Goal: Communication & Community: Participate in discussion

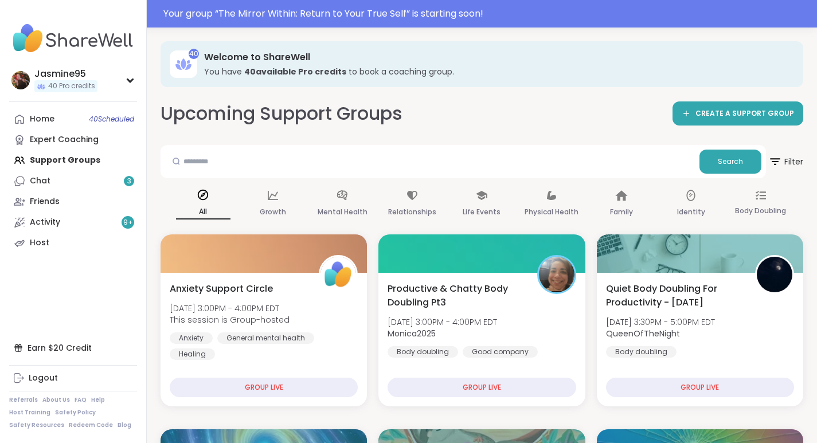
click at [51, 244] on link "Host" at bounding box center [73, 243] width 128 height 21
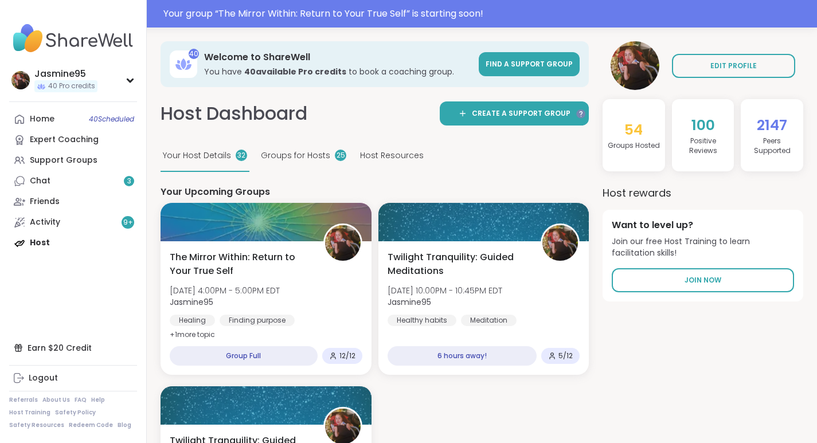
click at [282, 253] on span "The Mirror Within: Return to Your True Self" at bounding box center [240, 265] width 141 height 28
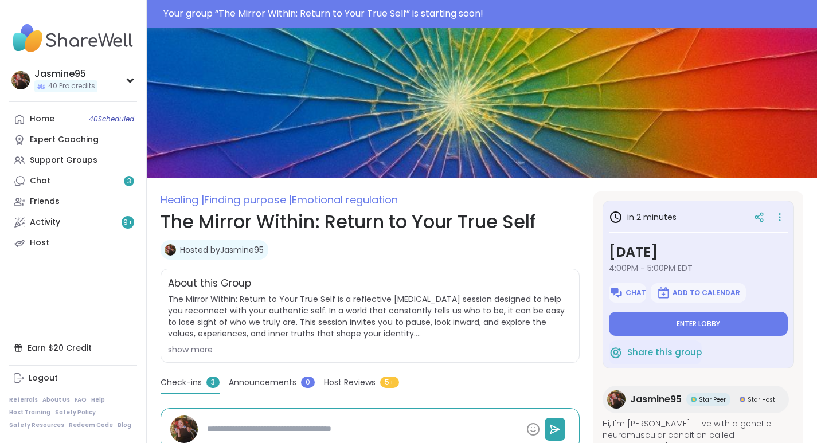
click at [774, 219] on icon at bounding box center [779, 217] width 11 height 16
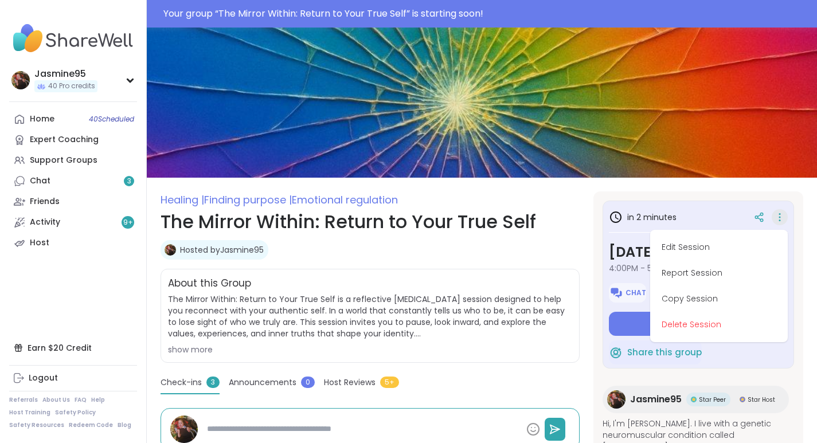
click at [667, 243] on button "Edit Session" at bounding box center [719, 248] width 128 height 26
type textarea "*"
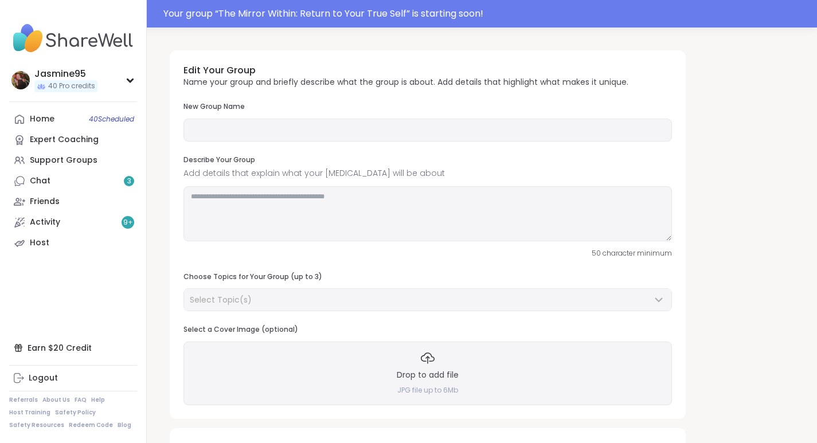
type input "**********"
type textarea "**********"
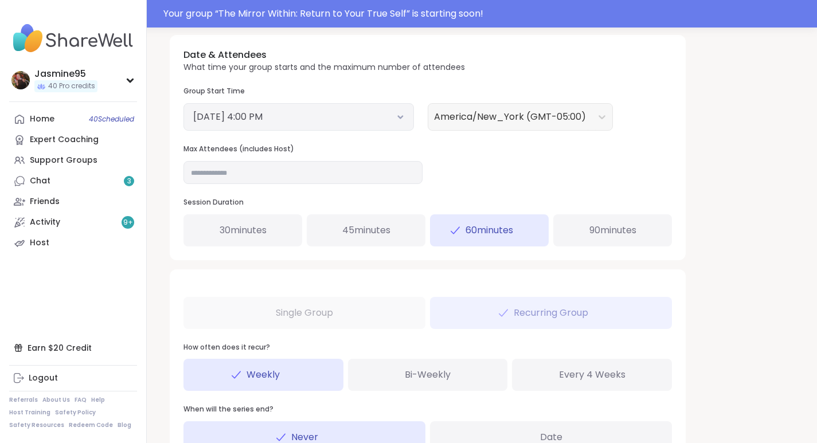
scroll to position [433, 0]
click at [230, 178] on input "**" at bounding box center [302, 172] width 239 height 23
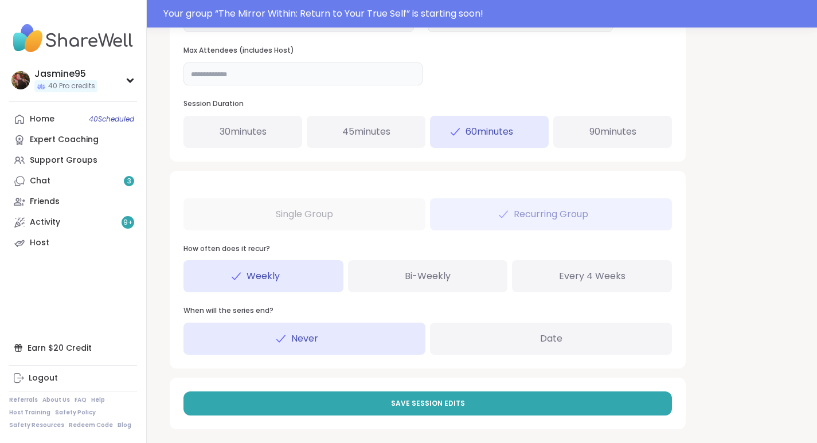
scroll to position [538, 0]
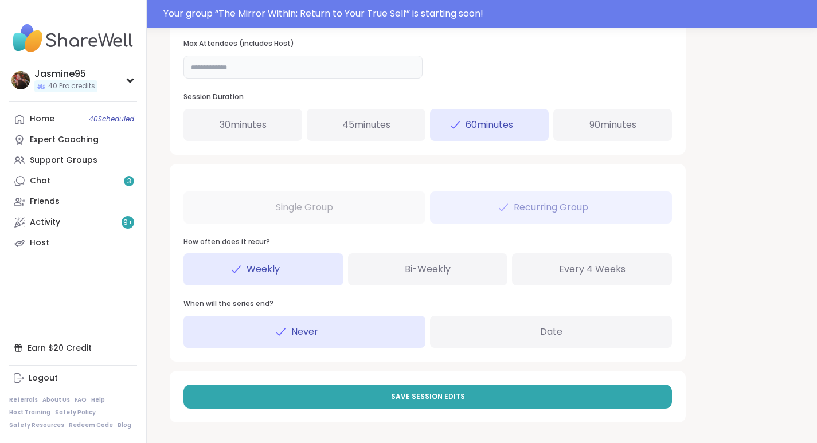
type input "**"
click at [464, 394] on button "Save Session Edits" at bounding box center [427, 397] width 489 height 24
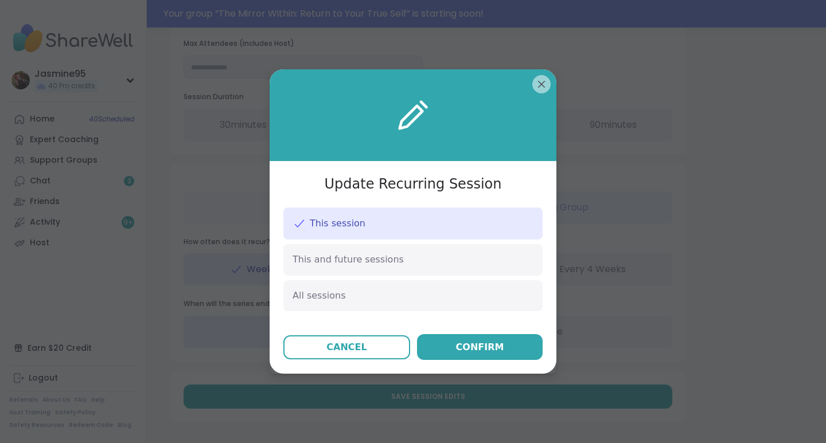
click at [481, 353] on div "Confirm" at bounding box center [480, 348] width 48 height 14
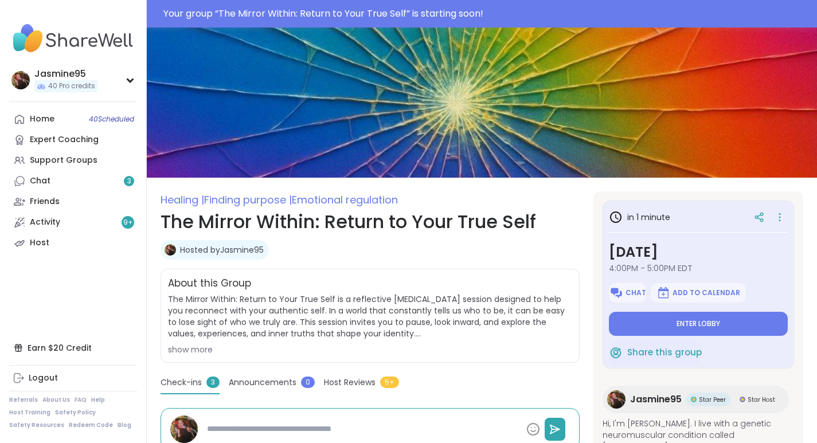
click at [691, 323] on span "Enter lobby" at bounding box center [699, 323] width 44 height 9
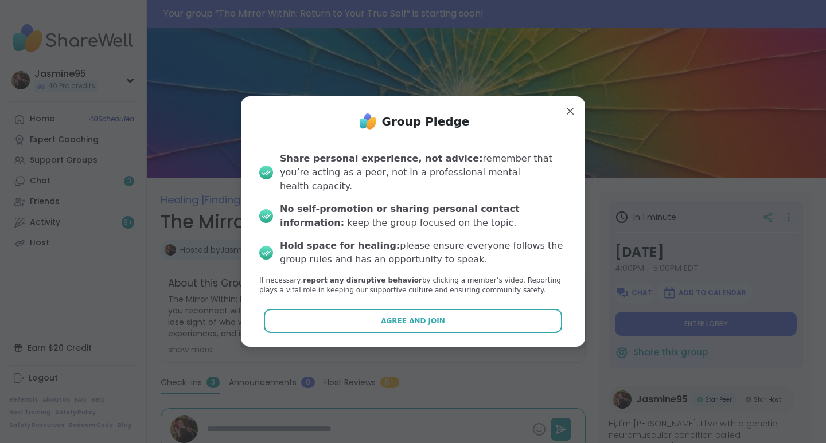
click at [407, 317] on span "Agree and Join" at bounding box center [413, 321] width 64 height 10
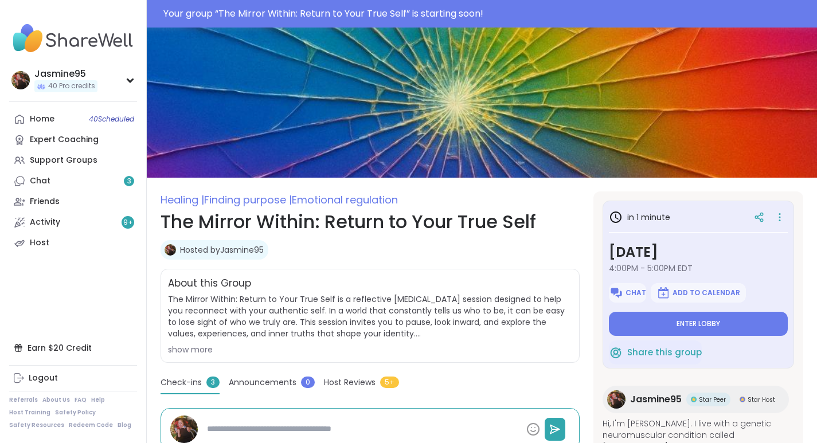
type textarea "*"
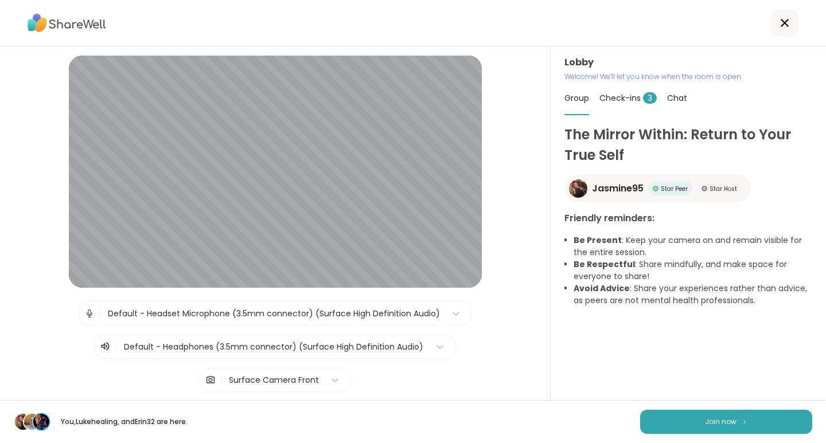
click at [741, 420] on img at bounding box center [744, 422] width 7 height 6
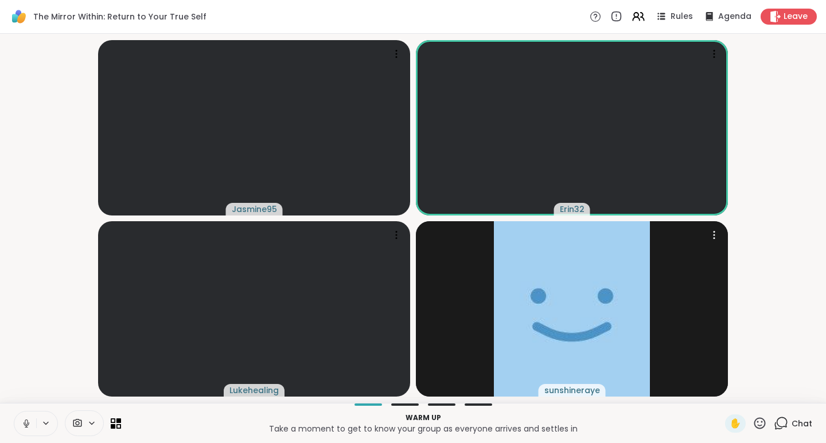
click at [596, 282] on img at bounding box center [572, 308] width 156 height 175
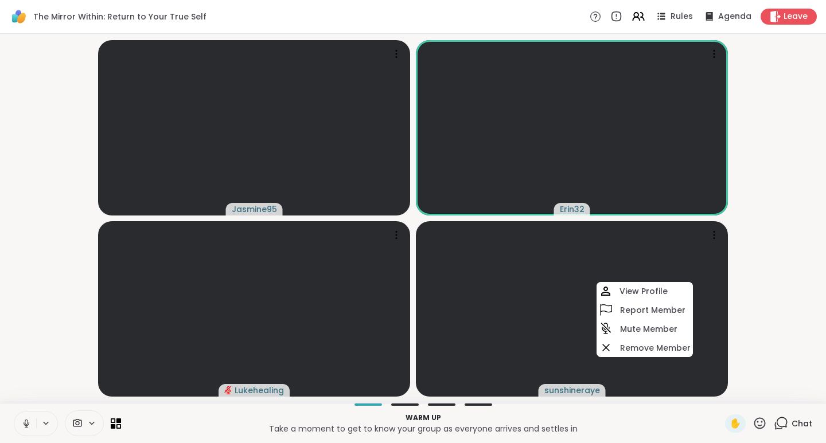
click at [777, 269] on video-player-container "Jasmine95 Erin32 Lukehealing sunshineraye View Profile Report Member Mute Membe…" at bounding box center [413, 218] width 812 height 360
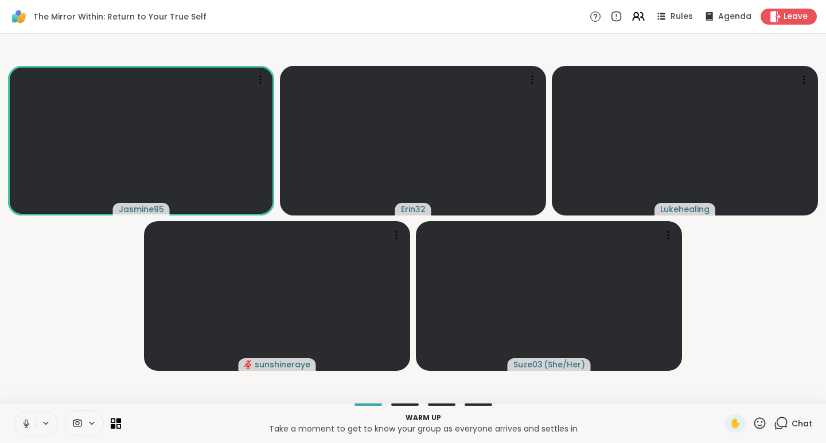
click at [753, 419] on icon at bounding box center [759, 423] width 14 height 14
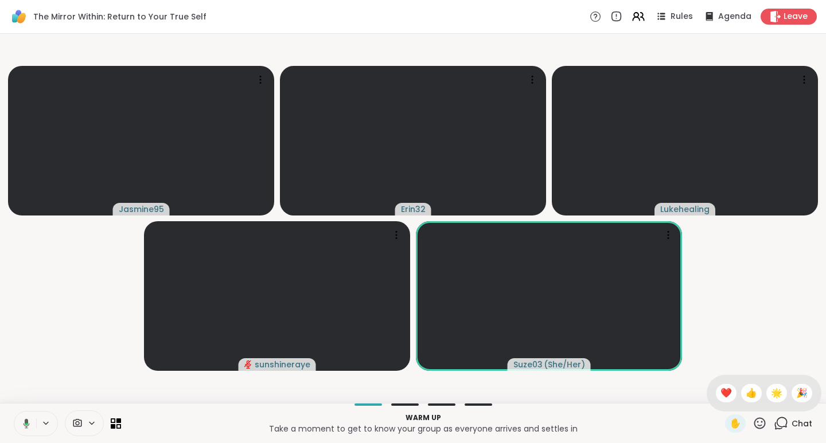
click at [720, 398] on span "❤️" at bounding box center [725, 393] width 11 height 14
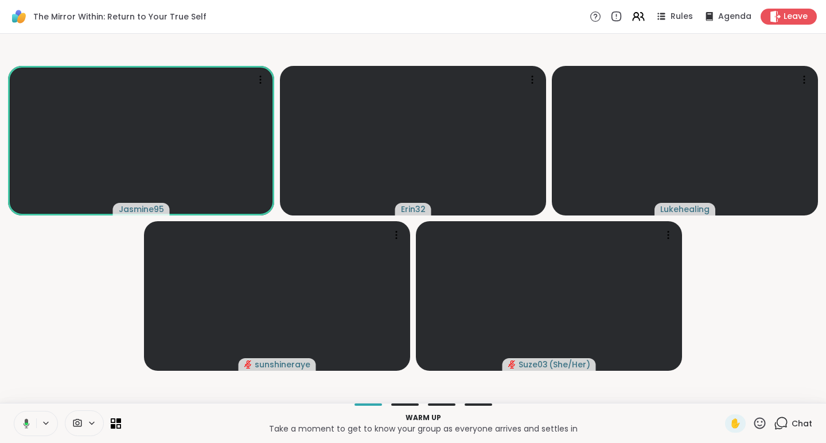
click at [752, 423] on icon at bounding box center [759, 423] width 14 height 14
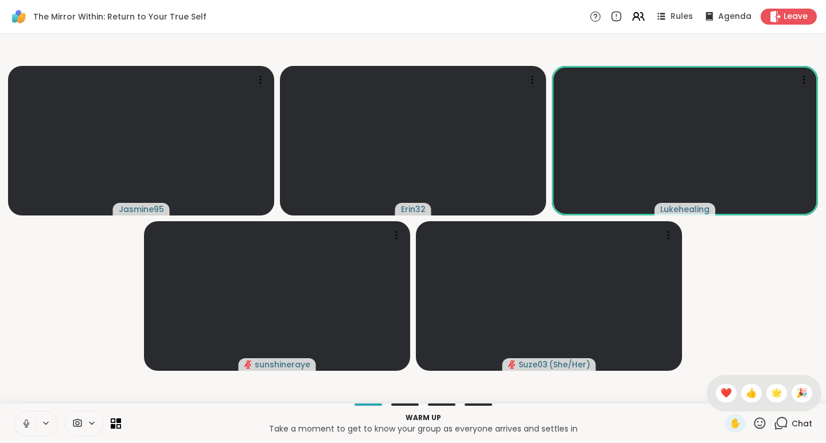
click at [796, 390] on span "🎉" at bounding box center [801, 393] width 11 height 14
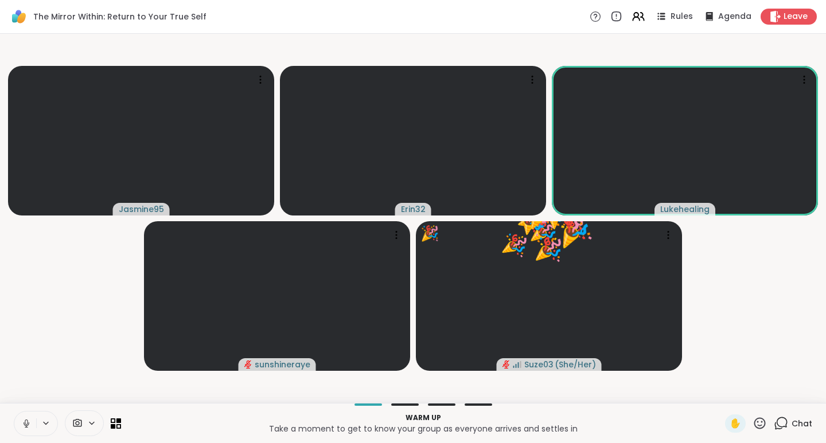
click at [754, 421] on icon at bounding box center [759, 423] width 14 height 14
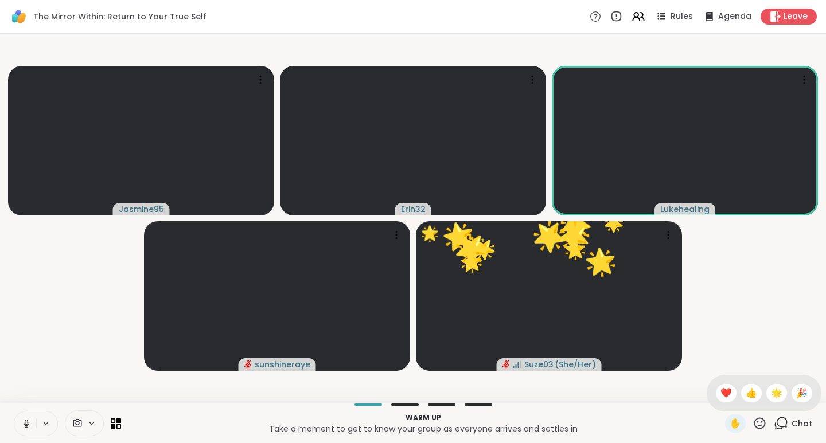
click at [771, 395] on span "🌟" at bounding box center [776, 393] width 11 height 14
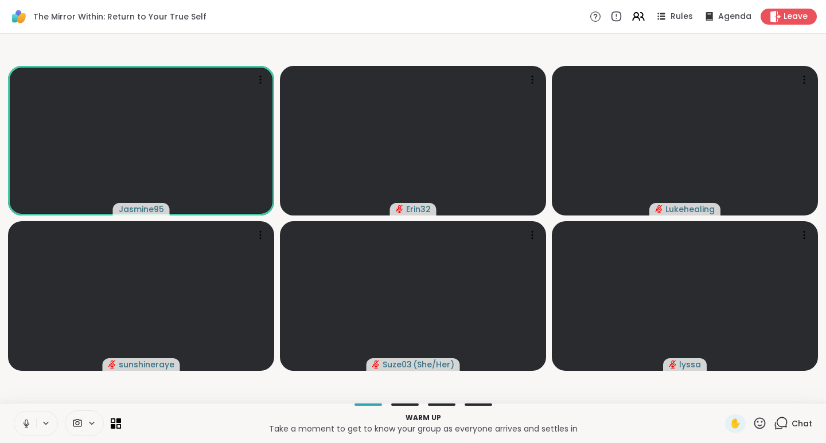
click at [752, 421] on icon at bounding box center [759, 423] width 14 height 14
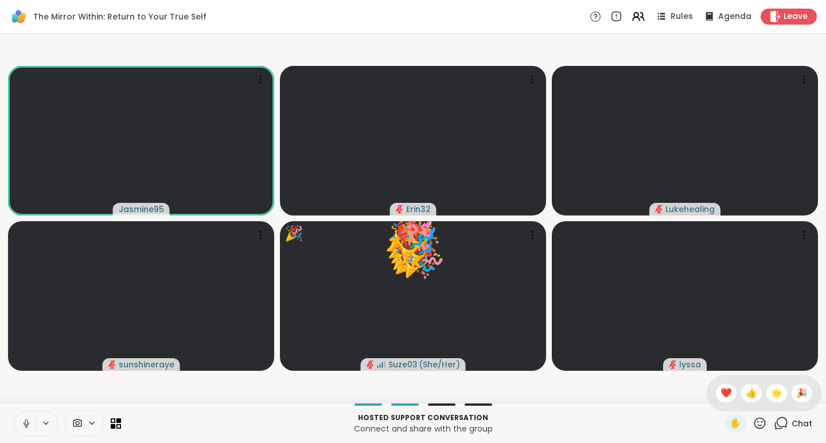
click at [720, 392] on span "❤️" at bounding box center [725, 393] width 11 height 14
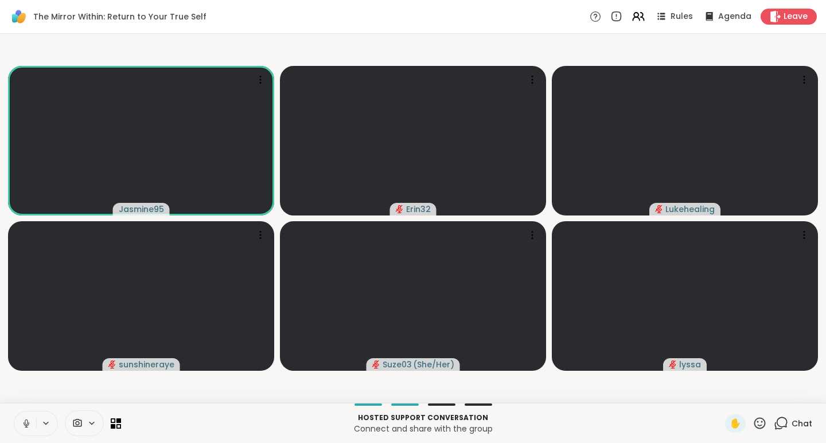
click at [791, 426] on span "Chat" at bounding box center [801, 423] width 21 height 11
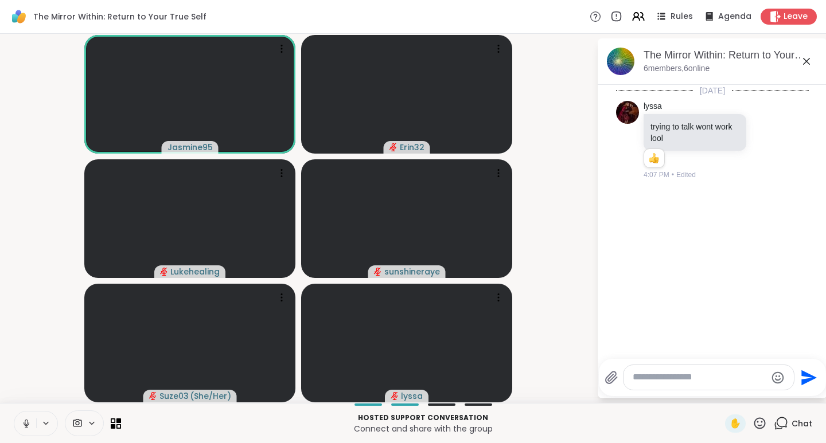
click at [763, 140] on icon at bounding box center [766, 139] width 10 height 11
click at [786, 120] on div "Select Reaction: Sad" at bounding box center [791, 121] width 10 height 10
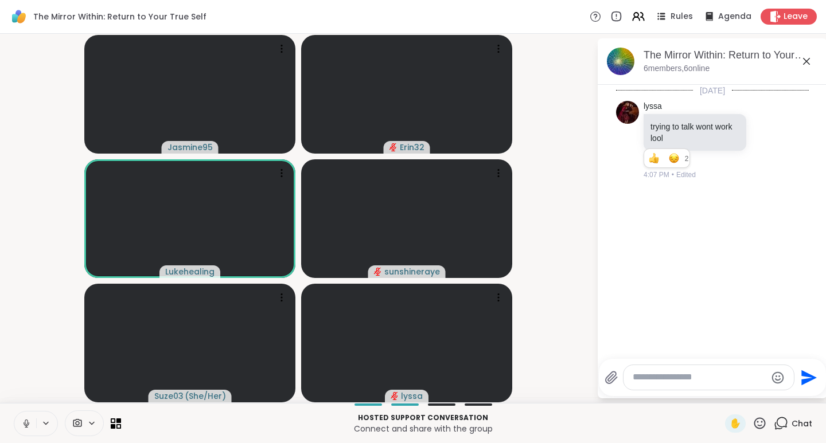
click at [752, 421] on icon at bounding box center [759, 423] width 14 height 14
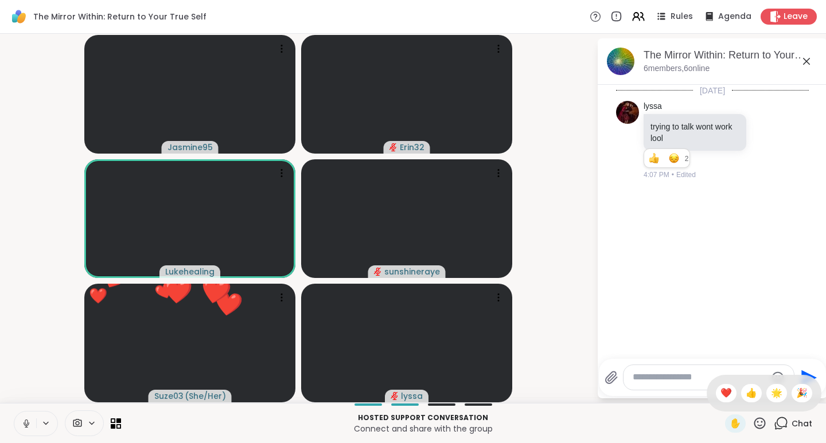
click at [771, 396] on span "🌟" at bounding box center [776, 393] width 11 height 14
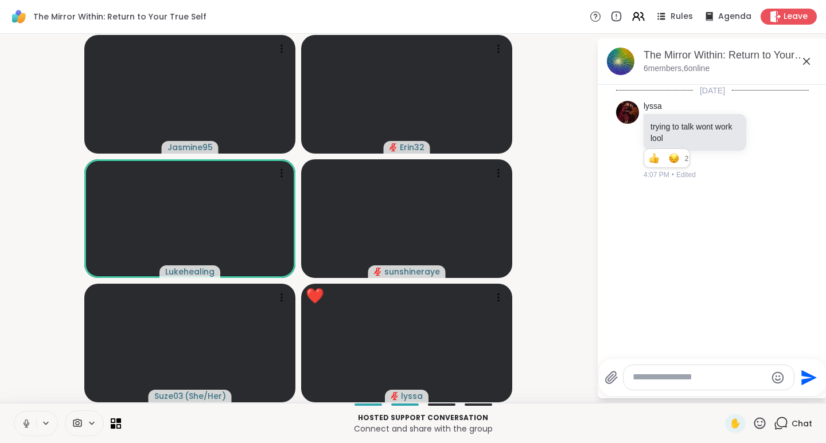
click at [754, 422] on icon at bounding box center [759, 422] width 11 height 11
click at [720, 392] on span "❤️" at bounding box center [725, 393] width 11 height 14
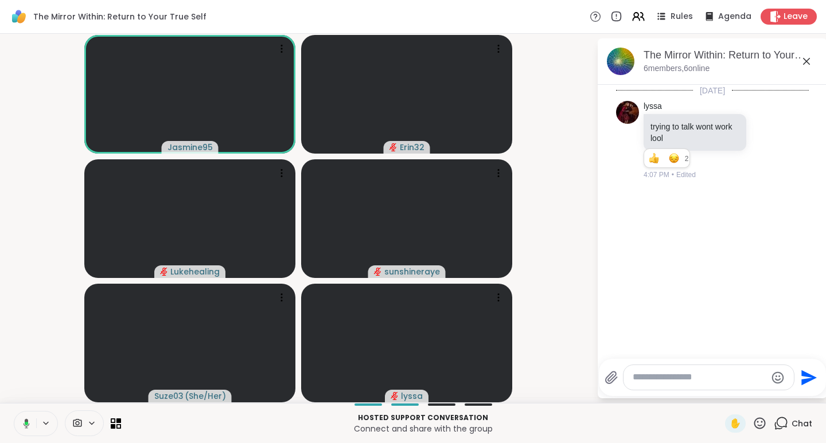
click at [752, 421] on icon at bounding box center [759, 423] width 14 height 14
click at [720, 390] on span "❤️" at bounding box center [725, 393] width 11 height 14
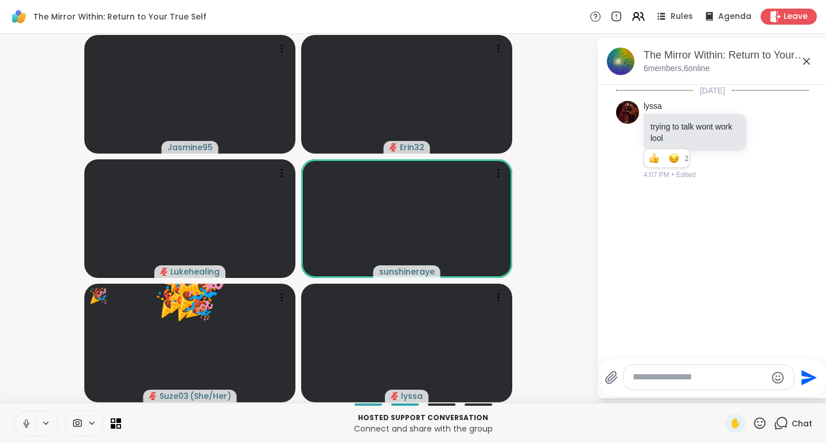
click at [753, 424] on icon at bounding box center [759, 423] width 14 height 14
click at [720, 390] on span "❤️" at bounding box center [725, 393] width 11 height 14
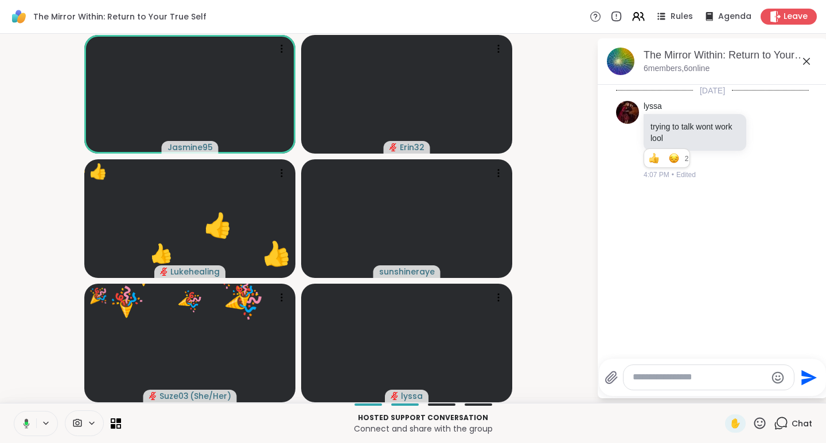
click at [752, 431] on div "✋" at bounding box center [746, 424] width 42 height 18
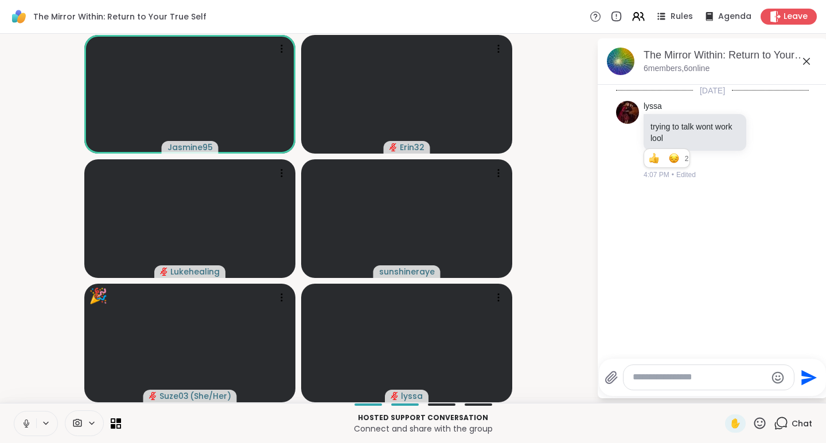
click at [754, 425] on icon at bounding box center [759, 422] width 11 height 11
click at [771, 392] on span "🌟" at bounding box center [776, 393] width 11 height 14
click at [752, 424] on icon at bounding box center [759, 423] width 14 height 14
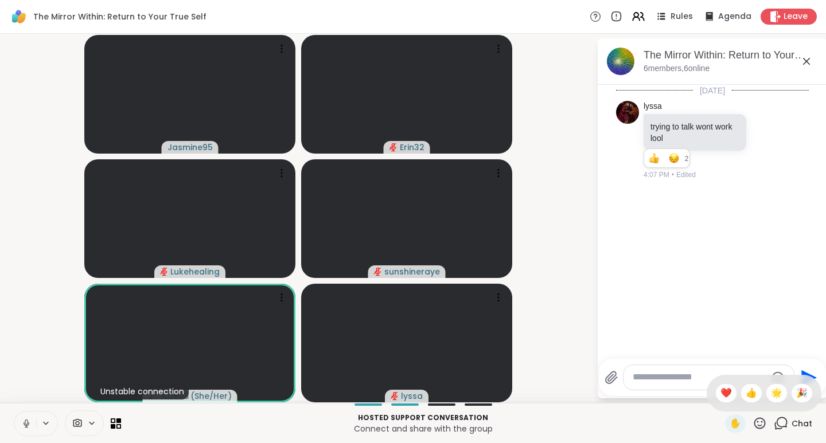
click at [745, 394] on span "👍" at bounding box center [750, 393] width 11 height 14
click at [752, 421] on icon at bounding box center [759, 423] width 14 height 14
click at [720, 395] on span "❤️" at bounding box center [725, 393] width 11 height 14
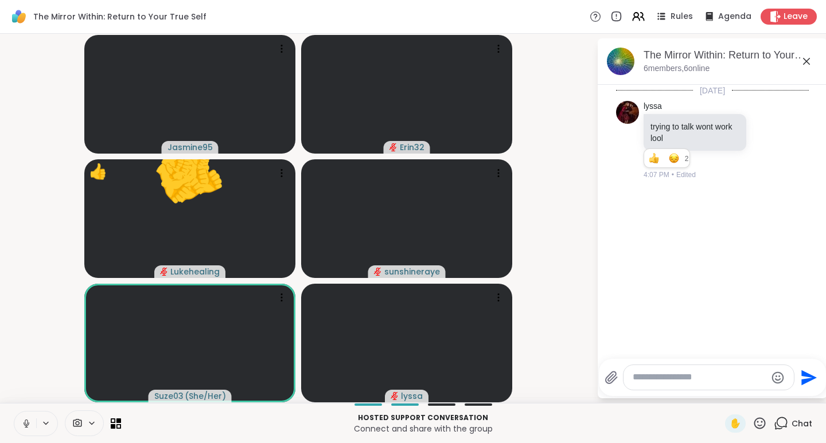
click at [752, 423] on icon at bounding box center [759, 423] width 14 height 14
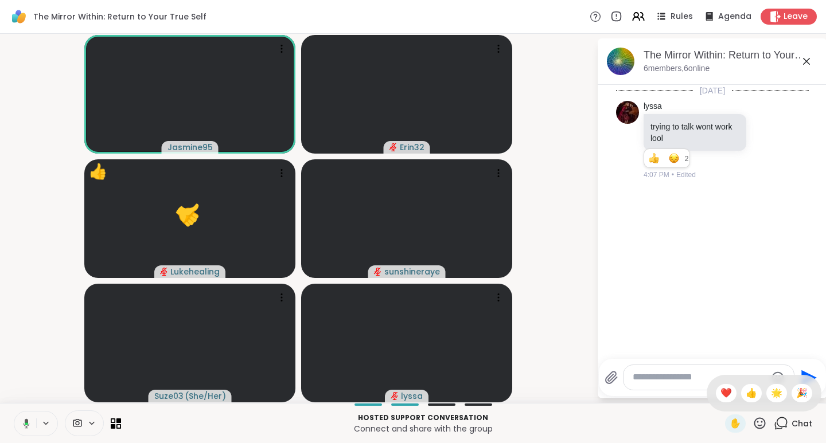
click at [720, 390] on span "❤️" at bounding box center [725, 393] width 11 height 14
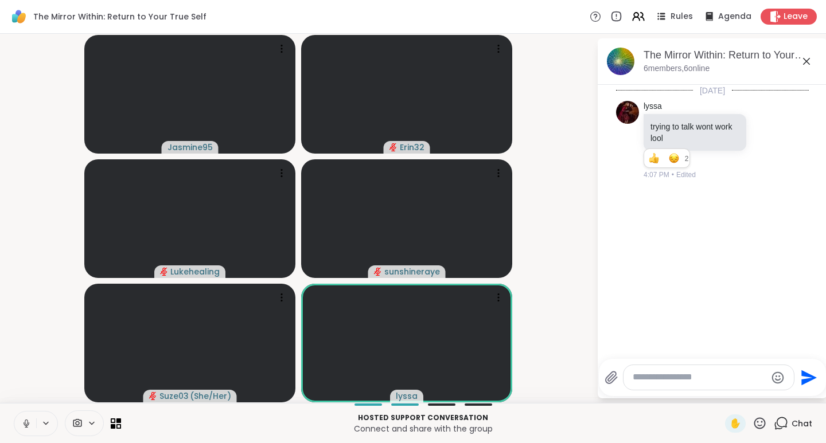
click at [752, 422] on icon at bounding box center [759, 423] width 14 height 14
click at [720, 393] on span "❤️" at bounding box center [725, 393] width 11 height 14
click at [755, 423] on icon at bounding box center [759, 423] width 14 height 14
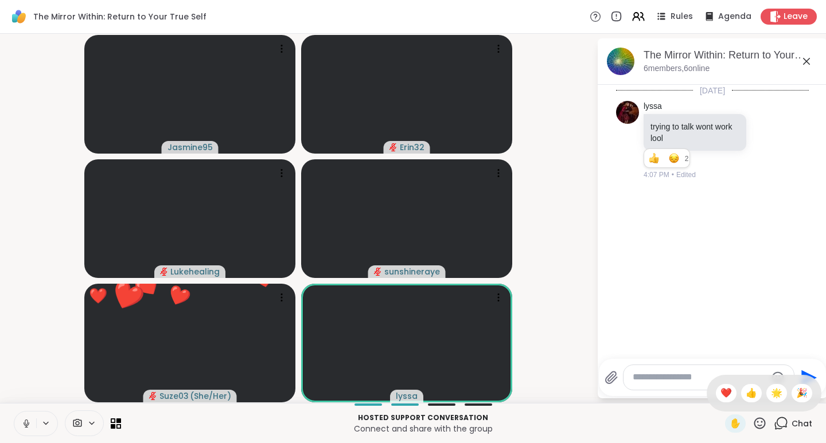
click at [796, 390] on span "🎉" at bounding box center [801, 393] width 11 height 14
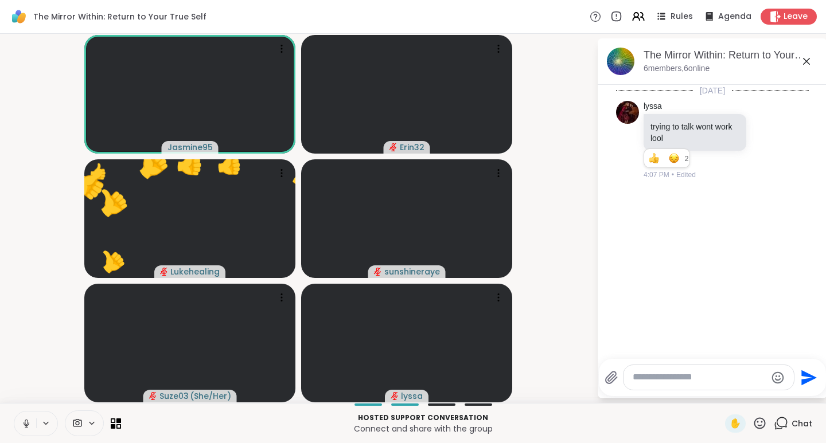
click at [754, 428] on icon at bounding box center [759, 422] width 11 height 11
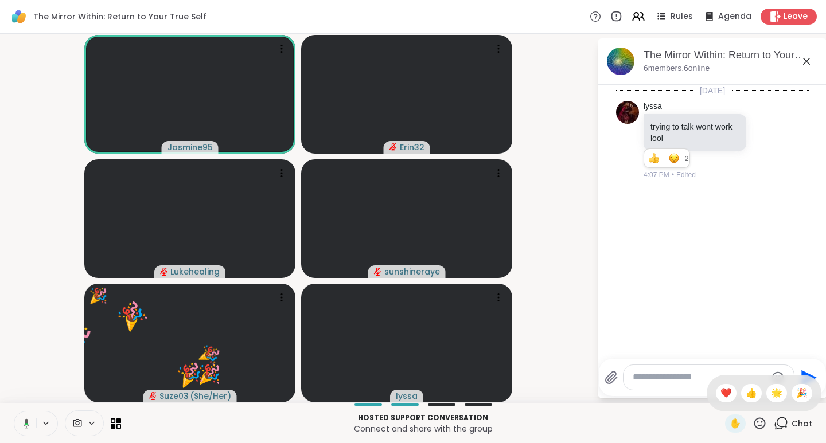
click at [745, 397] on span "👍" at bounding box center [750, 393] width 11 height 14
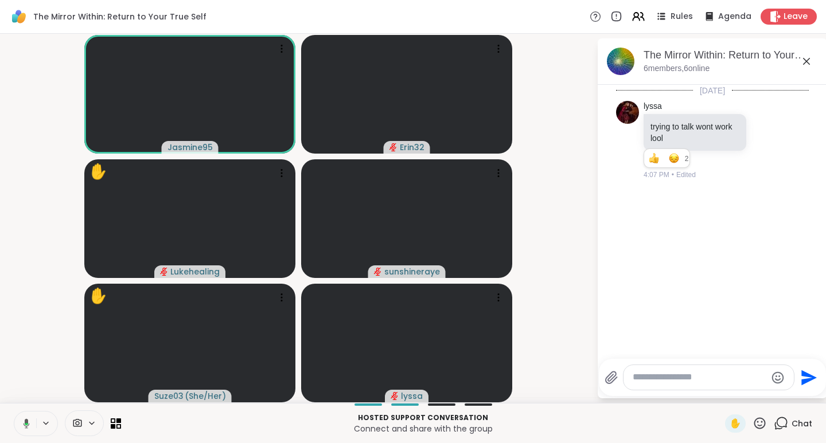
click at [643, 380] on textarea "Type your message" at bounding box center [699, 378] width 134 height 12
paste textarea "**********"
type textarea "**********"
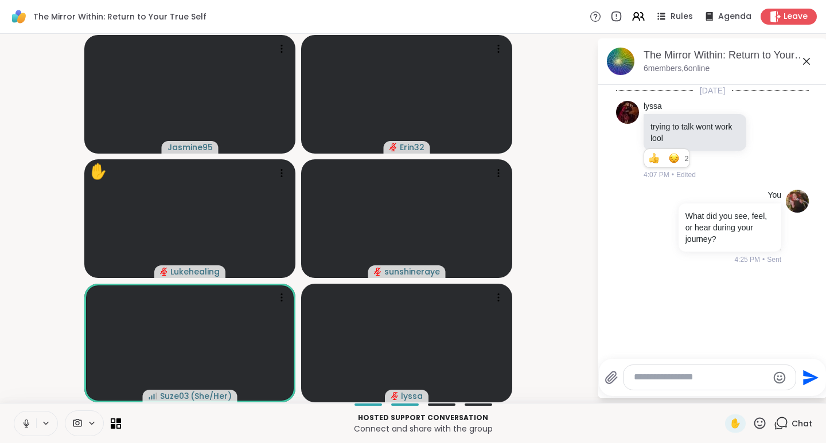
click at [752, 423] on icon at bounding box center [759, 423] width 14 height 14
click at [720, 390] on span "❤️" at bounding box center [725, 393] width 11 height 14
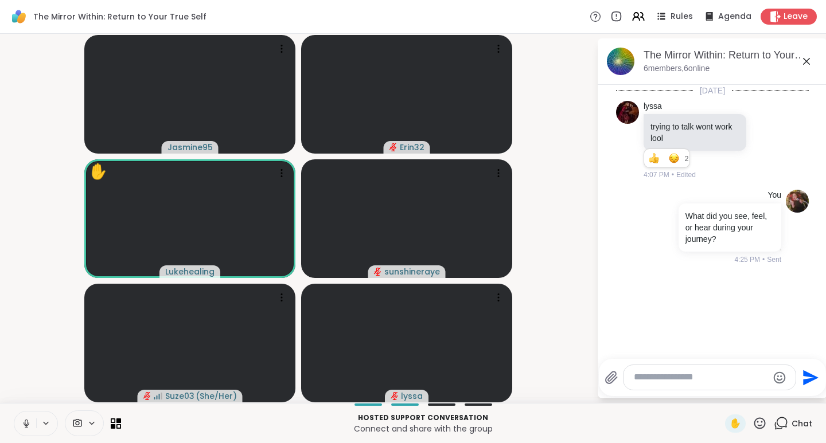
click at [752, 424] on icon at bounding box center [759, 423] width 14 height 14
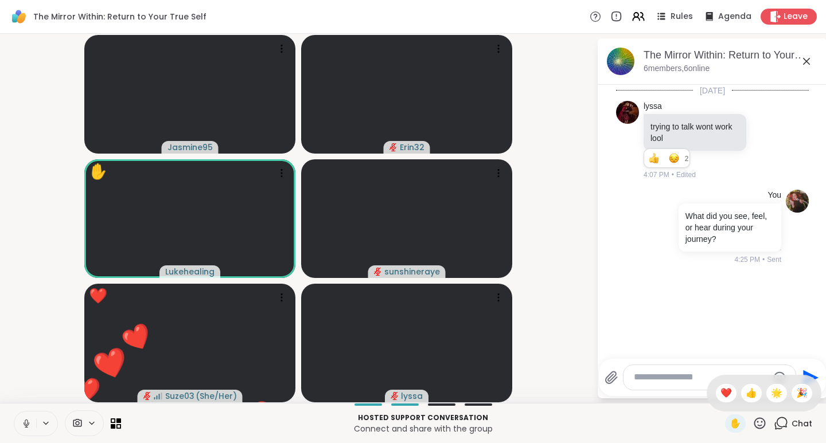
click at [720, 393] on span "❤️" at bounding box center [725, 393] width 11 height 14
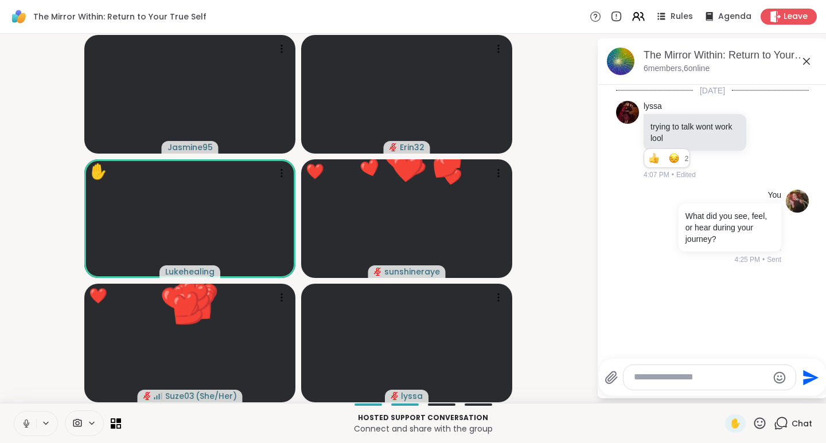
click at [752, 422] on icon at bounding box center [759, 423] width 14 height 14
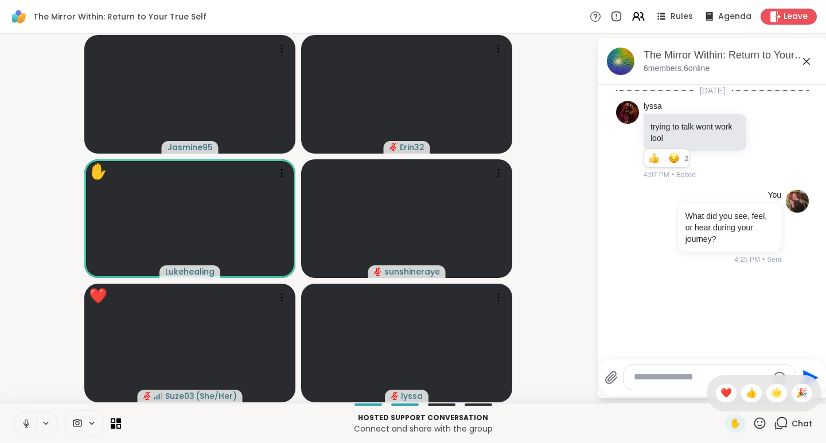
click at [745, 393] on span "👍" at bounding box center [750, 393] width 11 height 14
click at [752, 424] on icon at bounding box center [759, 423] width 14 height 14
click at [771, 394] on span "🌟" at bounding box center [776, 393] width 11 height 14
click at [754, 421] on icon at bounding box center [759, 422] width 11 height 11
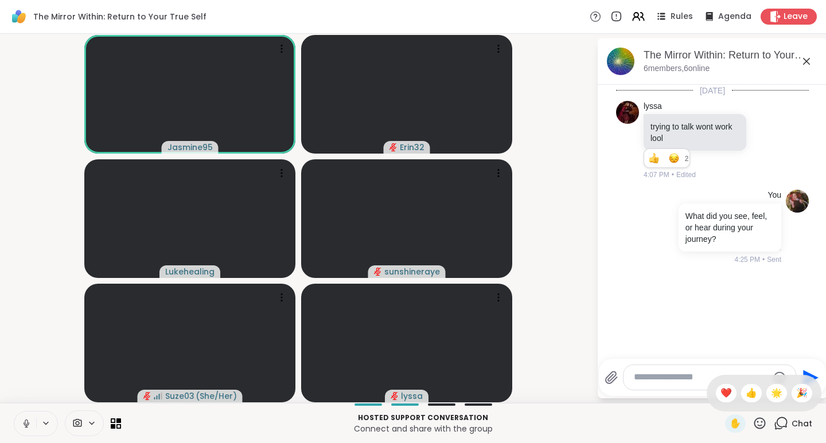
click at [720, 390] on span "❤️" at bounding box center [725, 393] width 11 height 14
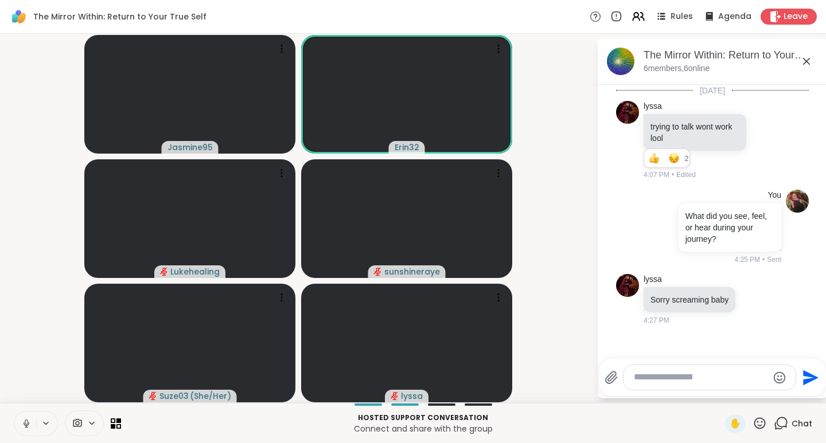
click at [754, 425] on icon at bounding box center [759, 422] width 11 height 11
click at [720, 394] on span "❤️" at bounding box center [725, 393] width 11 height 14
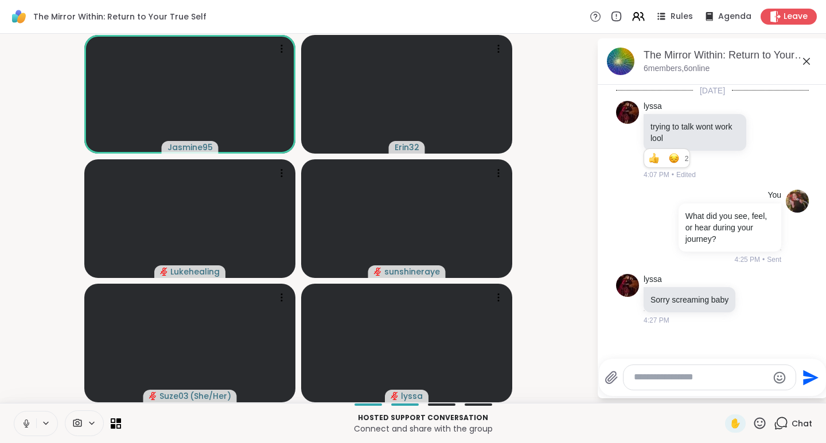
click at [752, 425] on icon at bounding box center [759, 423] width 14 height 14
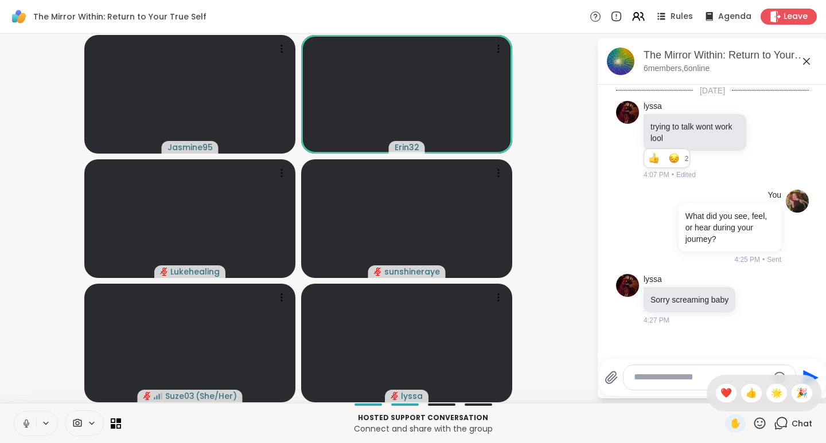
click at [771, 393] on span "🌟" at bounding box center [776, 393] width 11 height 14
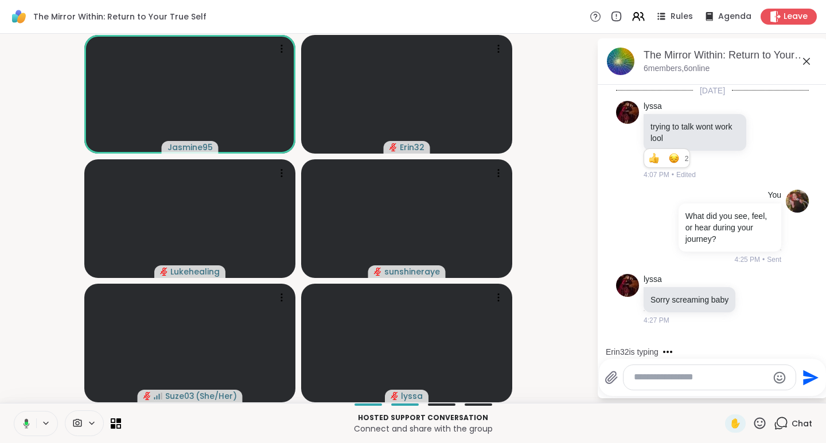
click at [752, 421] on icon at bounding box center [759, 423] width 14 height 14
click at [720, 389] on span "❤️" at bounding box center [725, 393] width 11 height 14
click at [729, 423] on span "✋" at bounding box center [734, 424] width 11 height 14
click at [729, 420] on span "✋" at bounding box center [734, 424] width 11 height 14
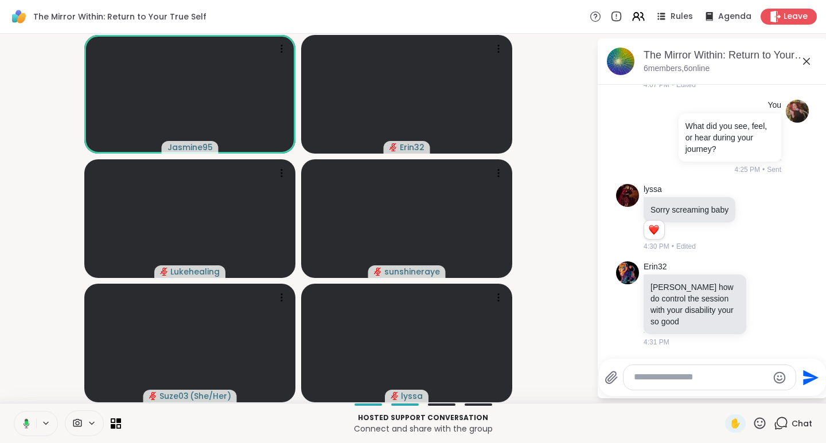
click at [657, 380] on textarea "Type your message" at bounding box center [701, 378] width 134 height 12
paste textarea "**********"
type textarea "**********"
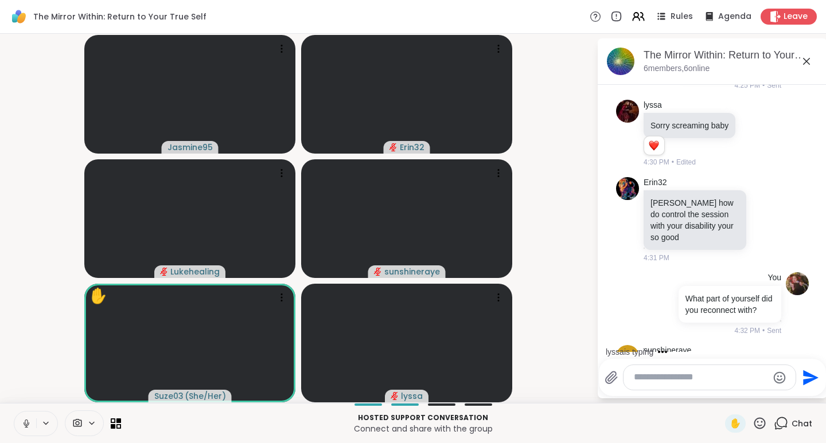
scroll to position [247, 0]
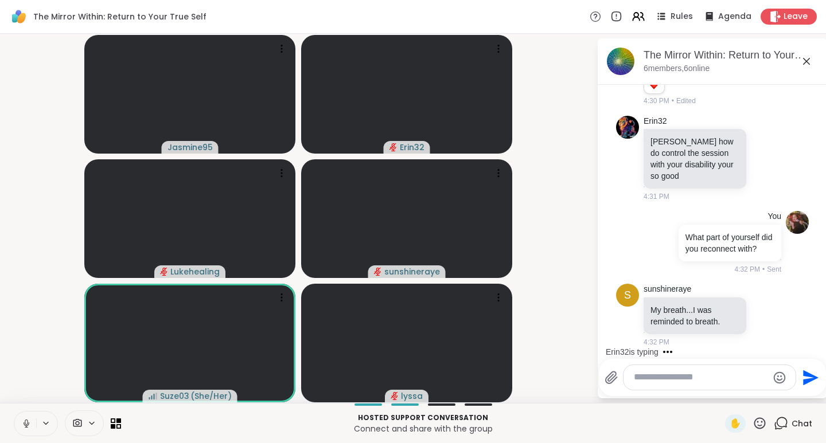
click at [752, 425] on icon at bounding box center [759, 423] width 14 height 14
click at [720, 396] on span "❤️" at bounding box center [725, 393] width 11 height 14
click at [752, 420] on icon at bounding box center [759, 423] width 14 height 14
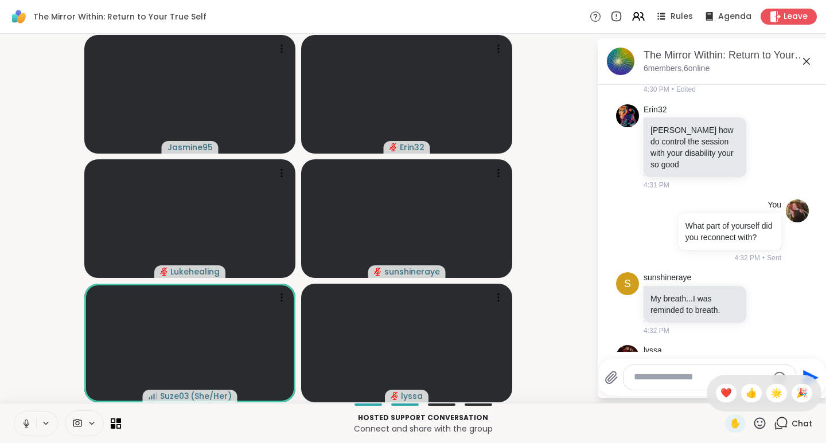
scroll to position [377, 0]
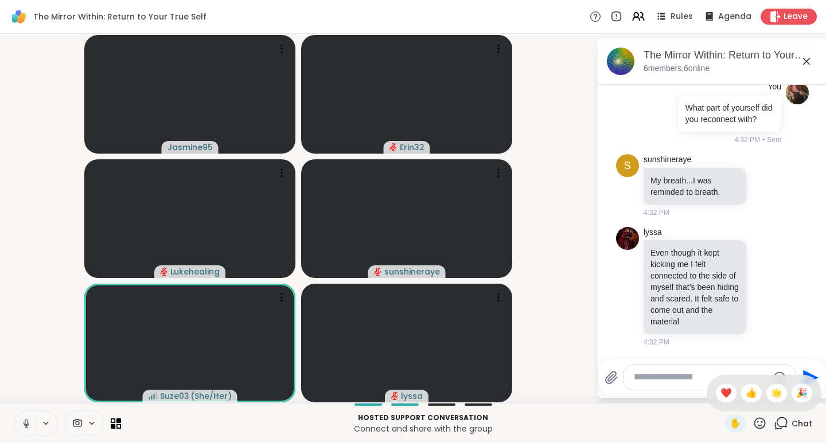
click at [771, 399] on span "🌟" at bounding box center [776, 393] width 11 height 14
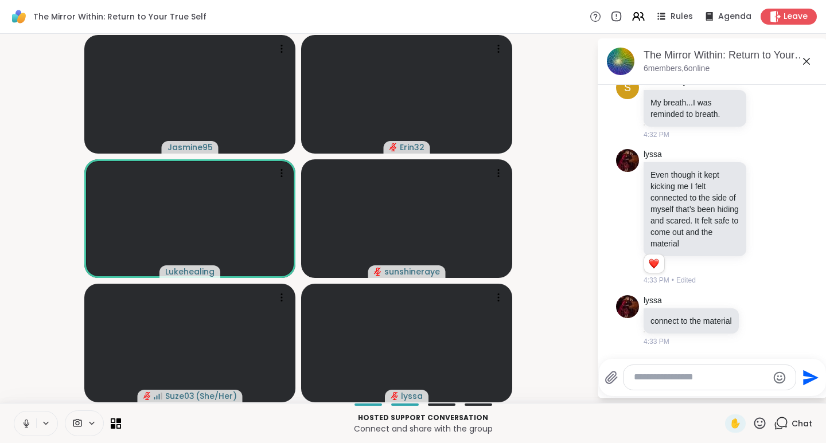
scroll to position [561, 0]
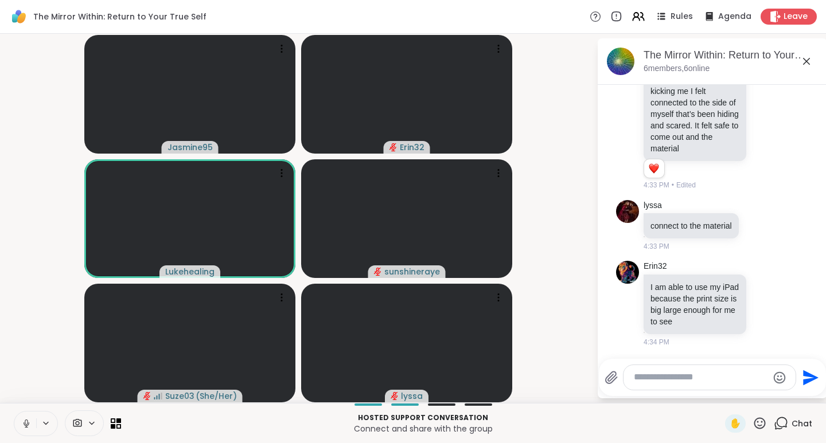
click at [754, 421] on icon at bounding box center [759, 422] width 11 height 11
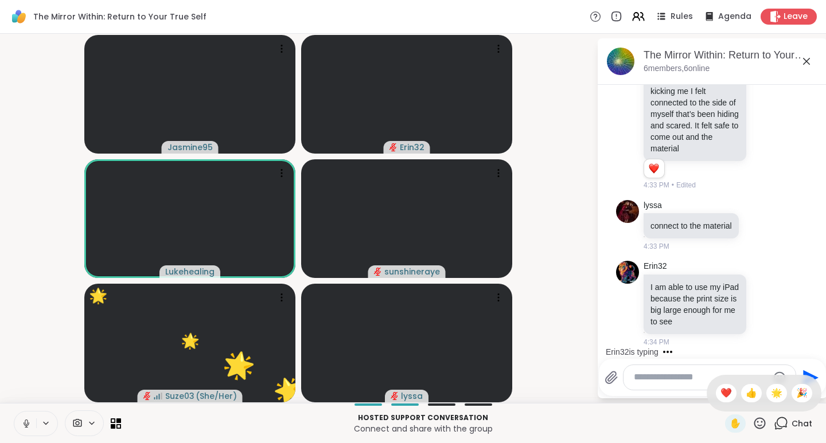
click at [720, 387] on span "❤️" at bounding box center [725, 393] width 11 height 14
click at [752, 424] on icon at bounding box center [759, 423] width 14 height 14
click at [771, 388] on span "🌟" at bounding box center [776, 393] width 11 height 14
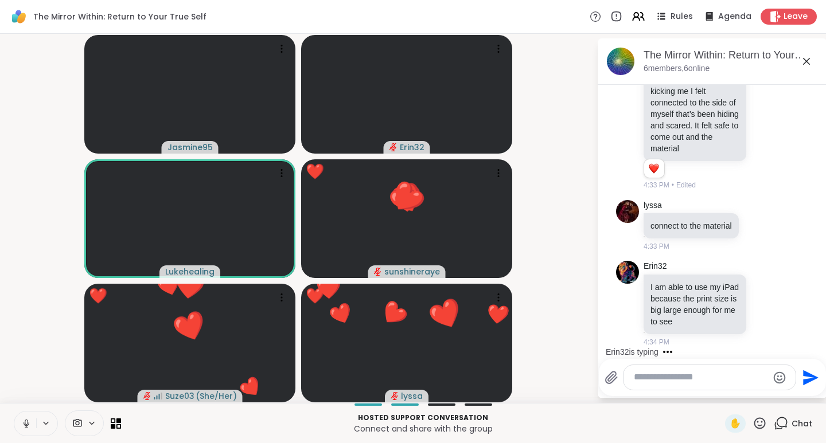
click at [752, 420] on icon at bounding box center [759, 423] width 14 height 14
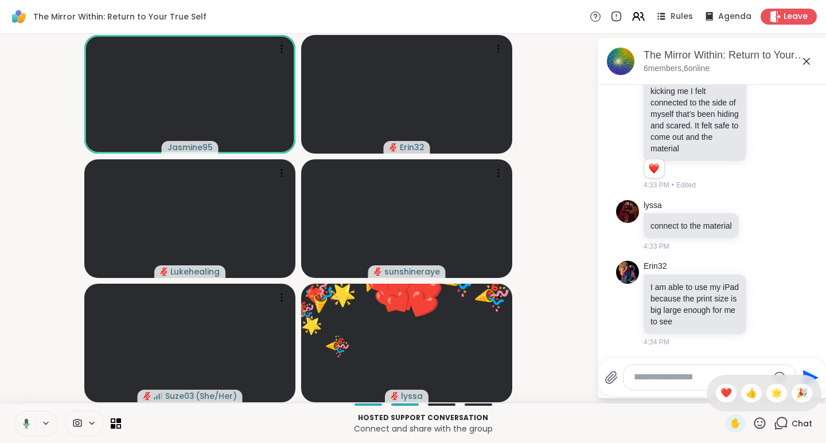
click at [720, 389] on span "❤️" at bounding box center [725, 393] width 11 height 14
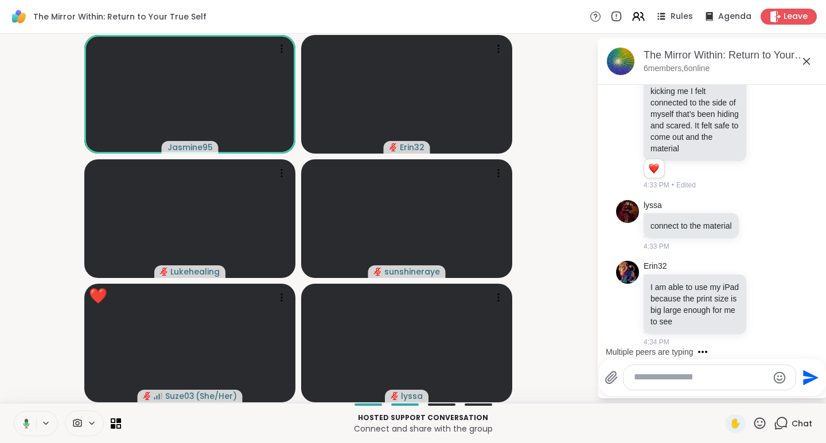
scroll to position [634, 0]
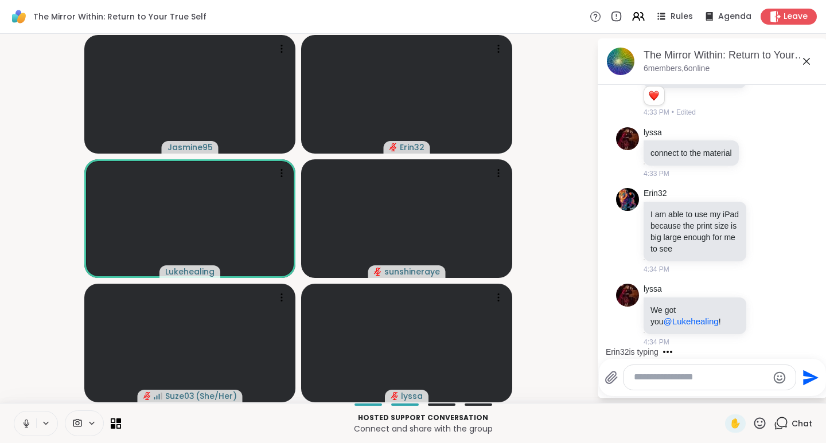
click at [752, 419] on icon at bounding box center [759, 423] width 14 height 14
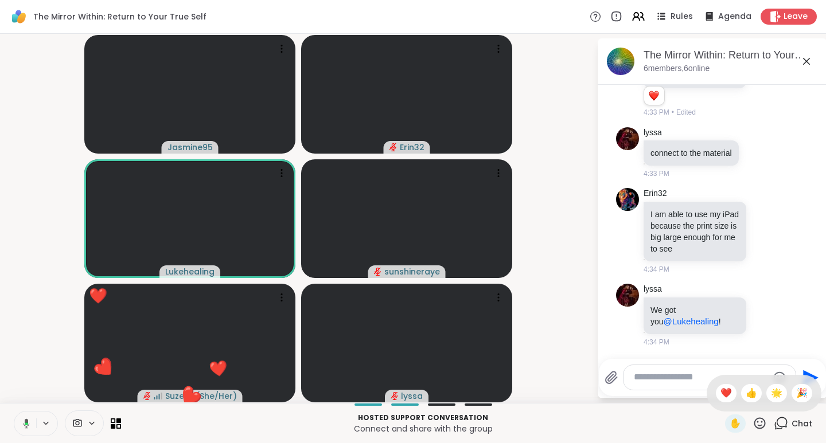
click at [720, 390] on span "❤️" at bounding box center [725, 393] width 11 height 14
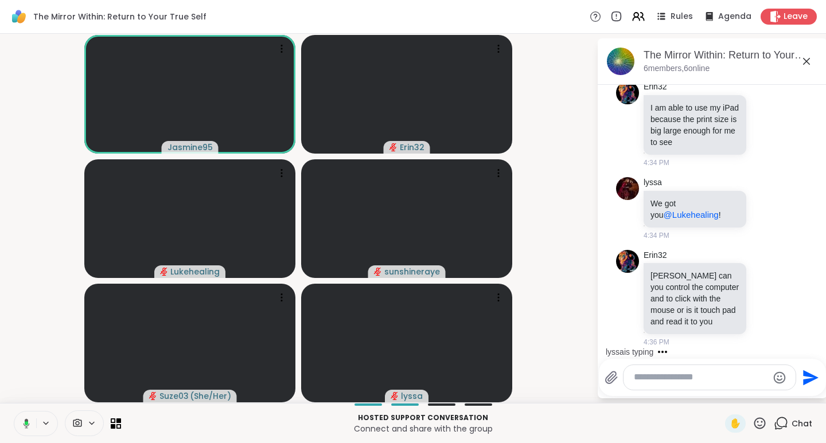
scroll to position [848, 0]
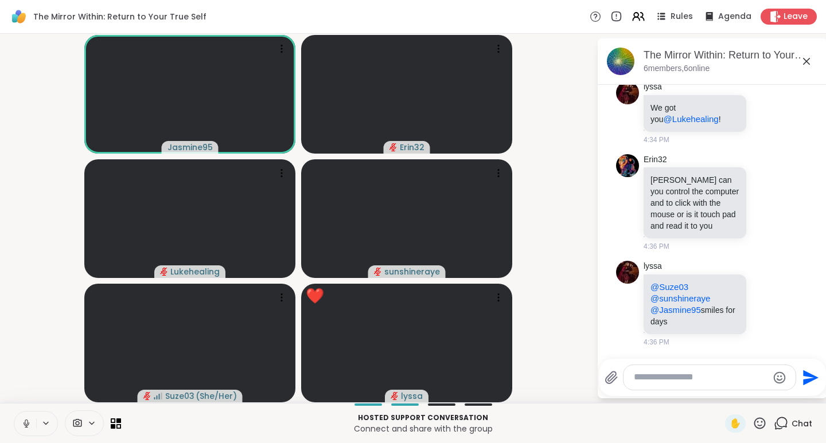
click at [752, 423] on icon at bounding box center [759, 423] width 14 height 14
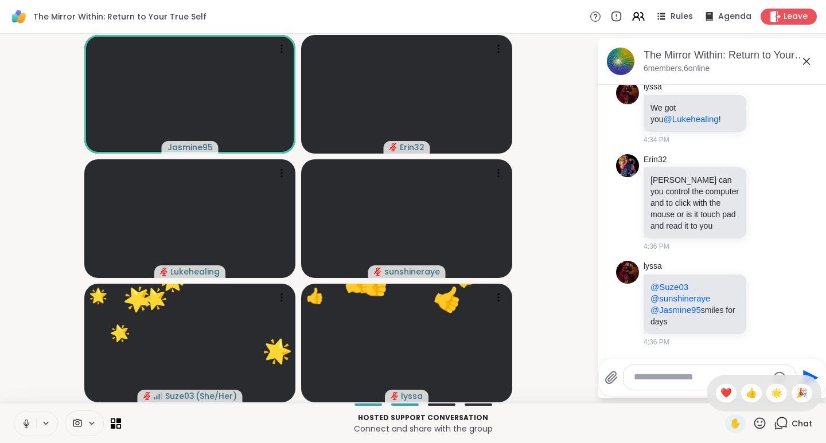
click at [771, 399] on span "🌟" at bounding box center [776, 393] width 11 height 14
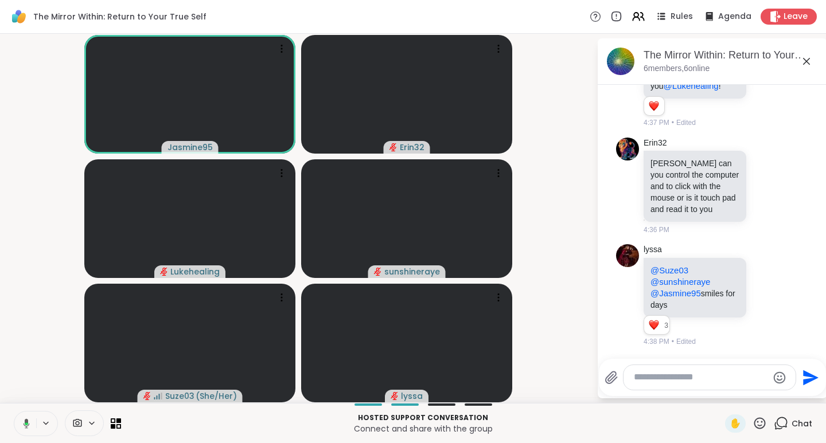
scroll to position [958, 0]
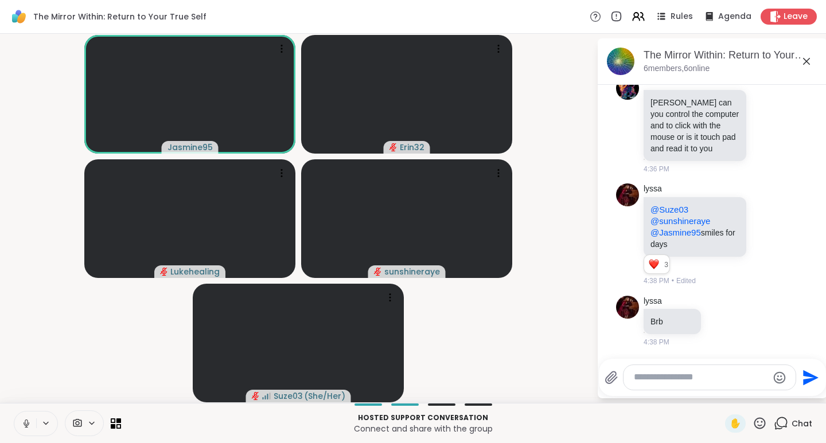
click at [761, 237] on icon at bounding box center [766, 234] width 10 height 11
click at [761, 213] on div "Select Reaction: Heart" at bounding box center [766, 216] width 10 height 10
click at [663, 375] on textarea "Type your message" at bounding box center [701, 378] width 134 height 12
paste textarea "**********"
type textarea "**********"
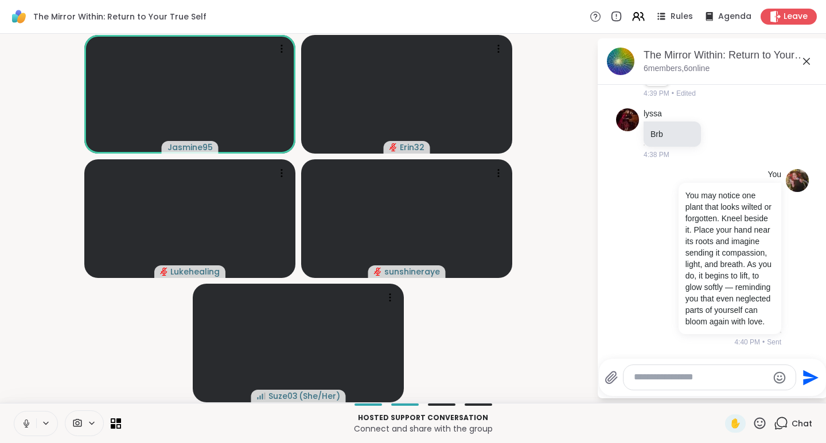
scroll to position [1196, 0]
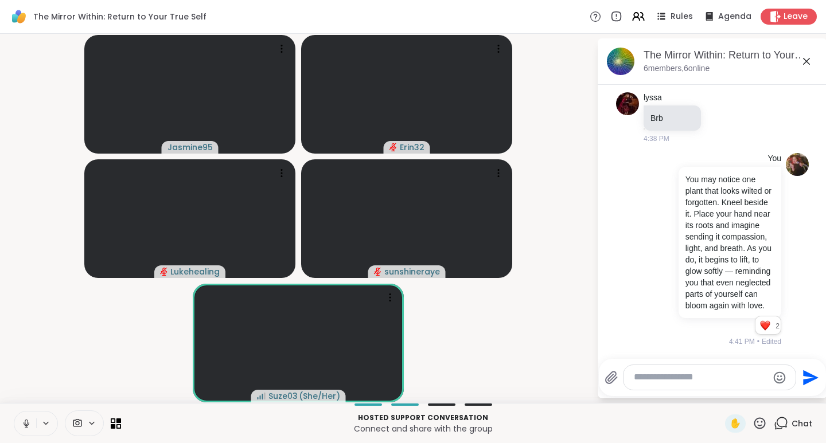
click at [753, 420] on icon at bounding box center [759, 423] width 14 height 14
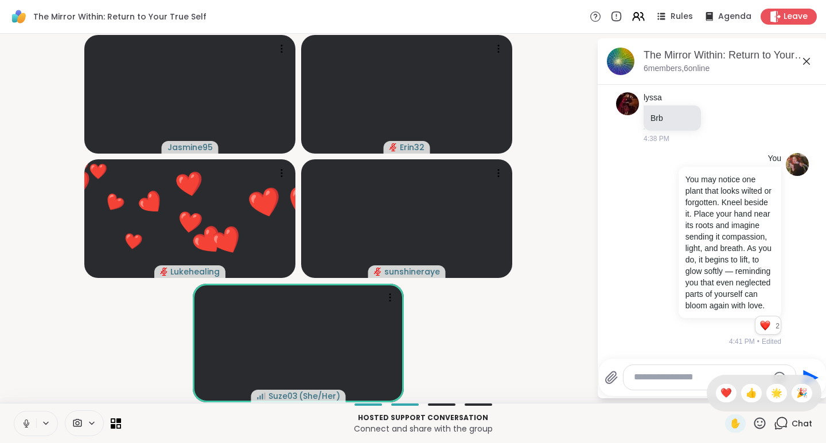
click at [720, 392] on span "❤️" at bounding box center [725, 393] width 11 height 14
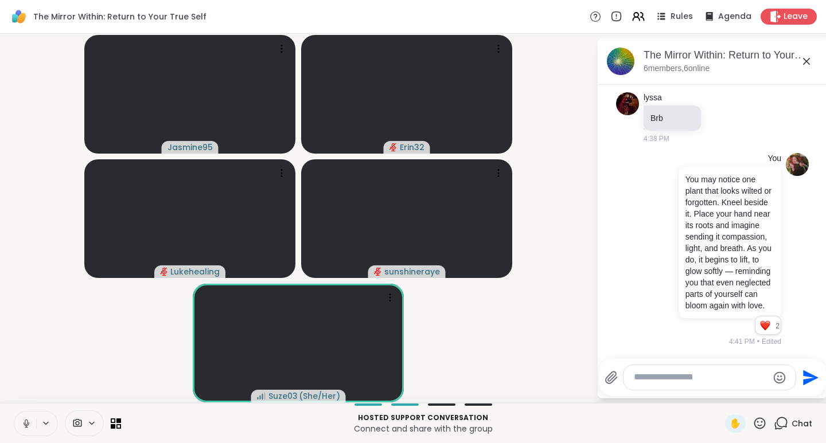
click at [754, 425] on icon at bounding box center [759, 422] width 11 height 11
click at [771, 390] on span "🌟" at bounding box center [776, 393] width 11 height 14
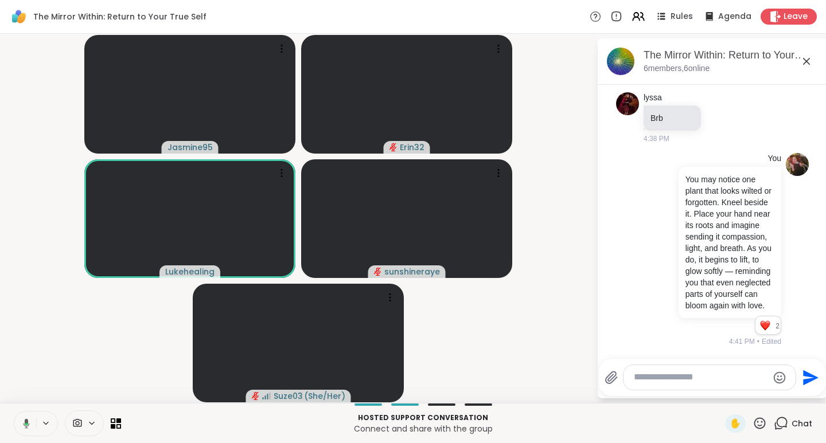
click at [752, 426] on icon at bounding box center [759, 423] width 14 height 14
click at [745, 389] on span "👍" at bounding box center [750, 393] width 11 height 14
click at [752, 423] on icon at bounding box center [759, 423] width 14 height 14
click at [720, 389] on span "❤️" at bounding box center [725, 393] width 11 height 14
click at [752, 423] on icon at bounding box center [759, 423] width 14 height 14
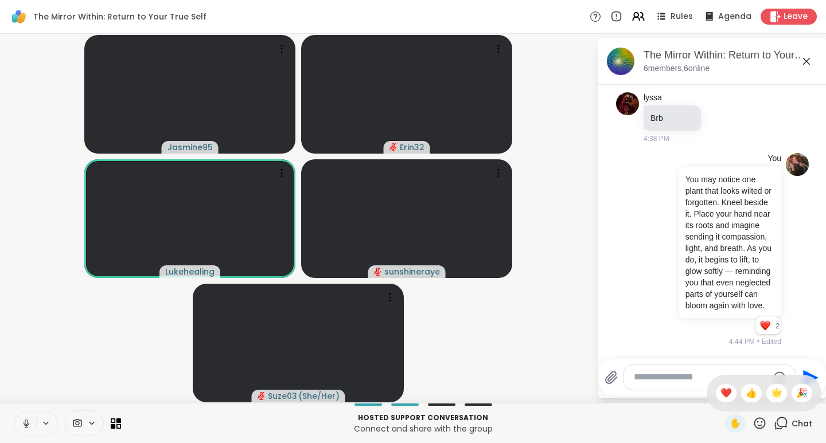
click at [771, 389] on span "🌟" at bounding box center [776, 393] width 11 height 14
click at [752, 420] on icon at bounding box center [759, 423] width 14 height 14
click at [720, 394] on span "❤️" at bounding box center [725, 393] width 11 height 14
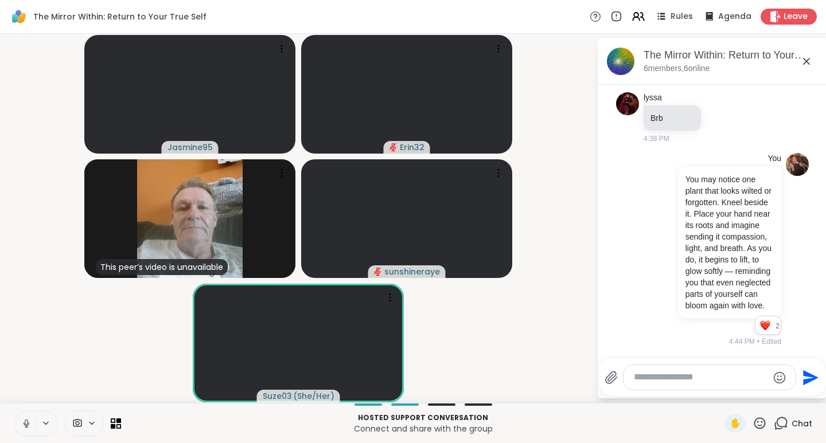
click at [654, 378] on textarea "Type your message" at bounding box center [701, 378] width 134 height 12
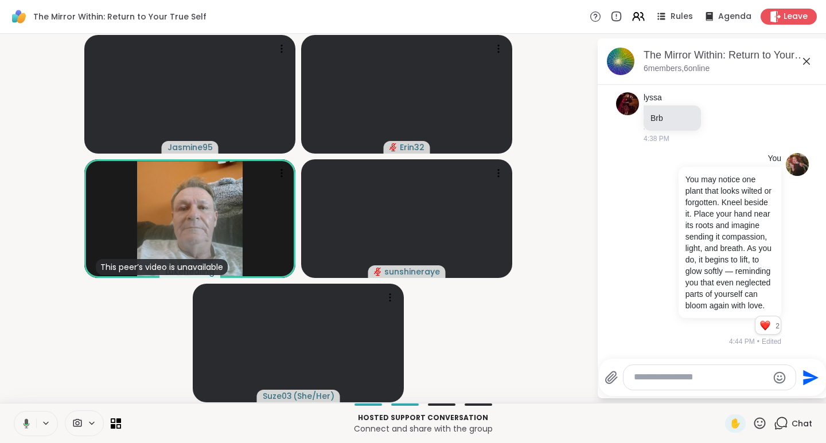
paste textarea "**********"
type textarea "**********"
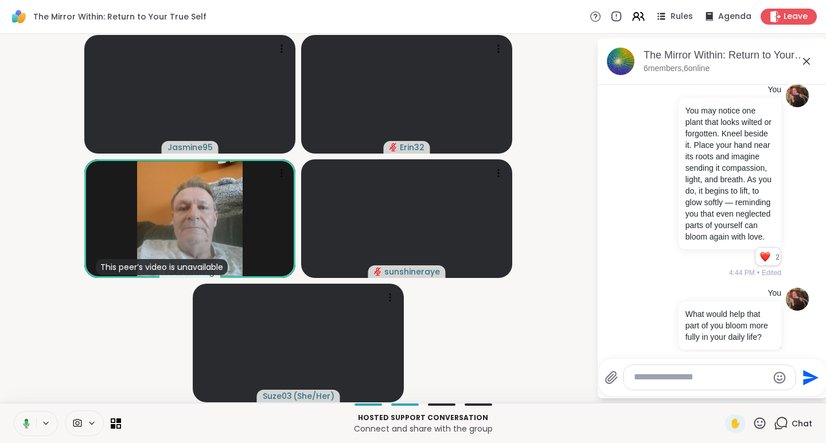
scroll to position [1292, 0]
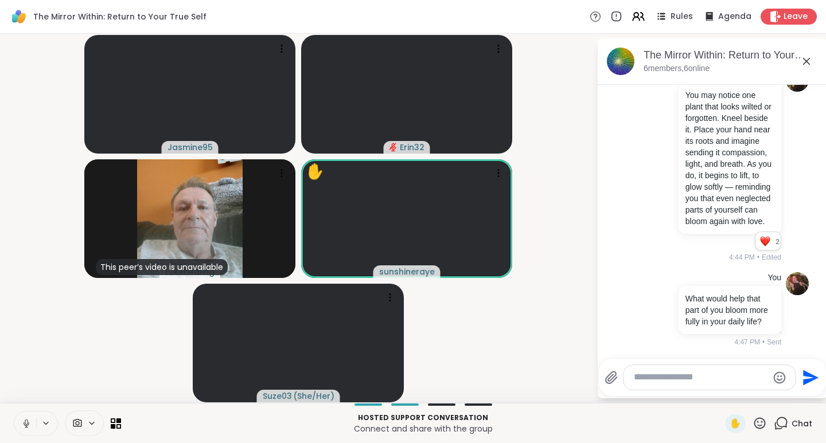
click at [752, 425] on icon at bounding box center [759, 423] width 14 height 14
click at [796, 395] on span "🎉" at bounding box center [801, 393] width 11 height 14
click at [752, 423] on icon at bounding box center [759, 423] width 14 height 14
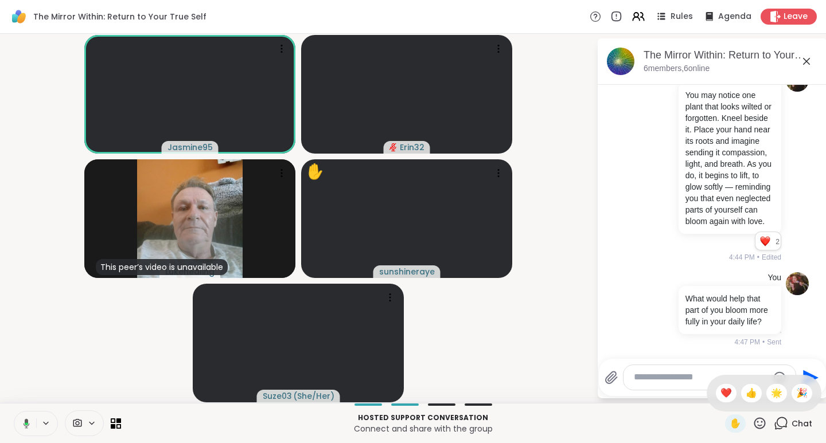
click at [720, 392] on span "❤️" at bounding box center [725, 393] width 11 height 14
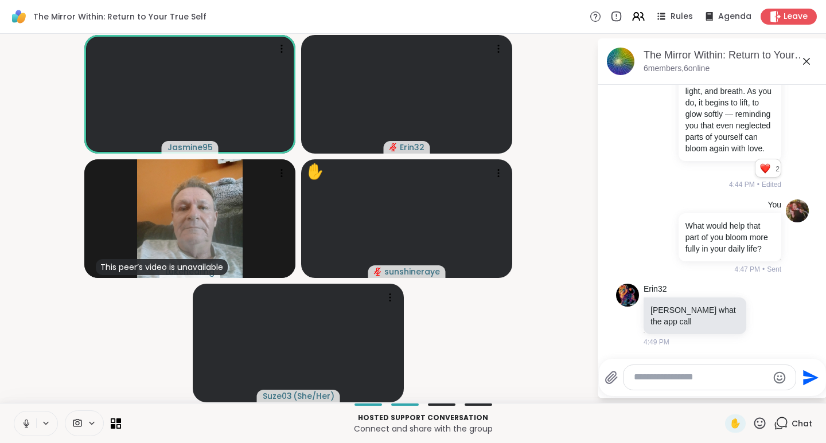
click at [752, 424] on icon at bounding box center [759, 423] width 14 height 14
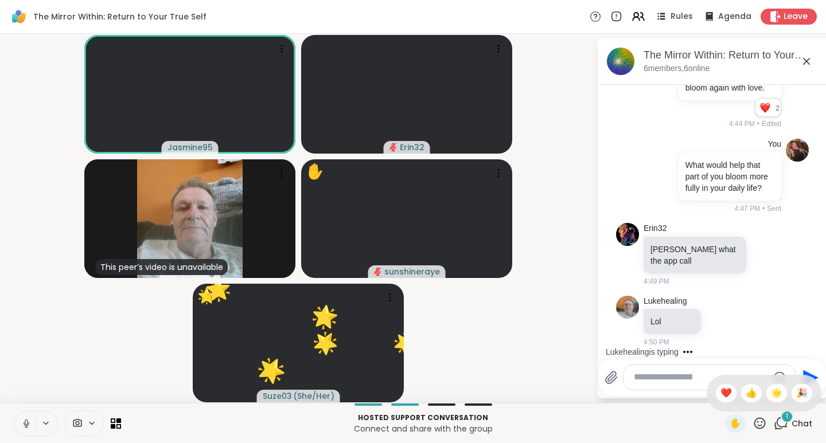
scroll to position [1425, 0]
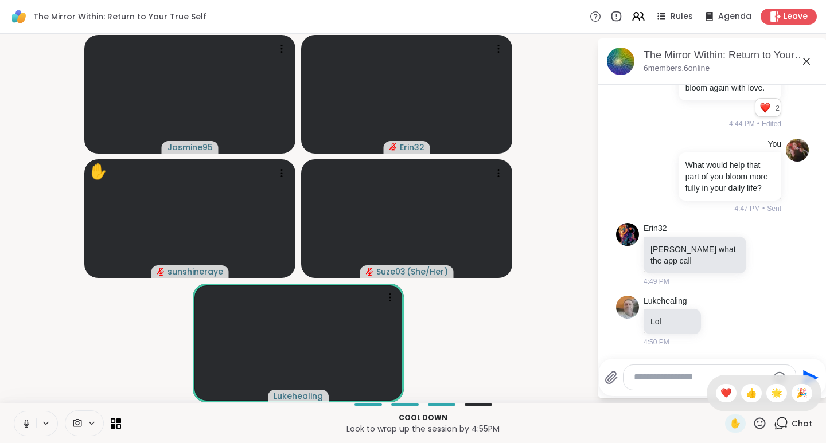
click at [720, 391] on span "❤️" at bounding box center [725, 393] width 11 height 14
click at [754, 424] on icon at bounding box center [759, 423] width 14 height 14
click at [766, 390] on div "🌟" at bounding box center [776, 393] width 21 height 18
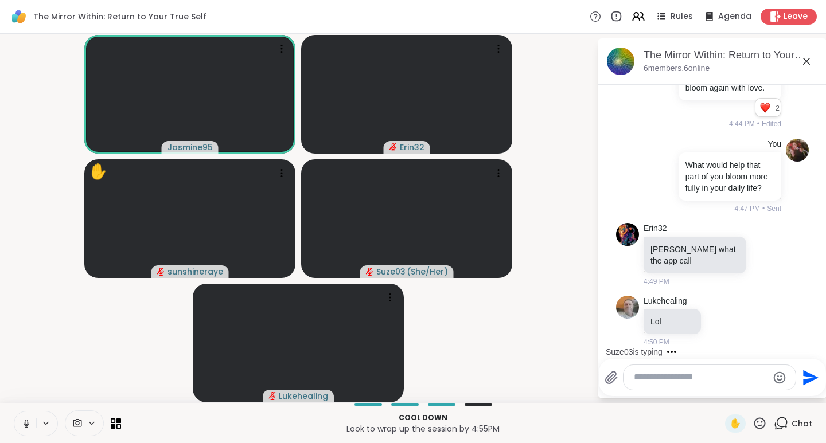
click at [752, 424] on icon at bounding box center [759, 423] width 14 height 14
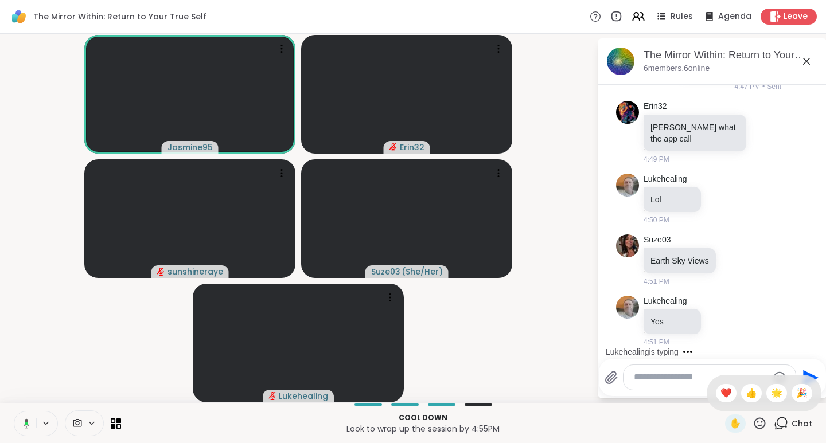
scroll to position [1648, 0]
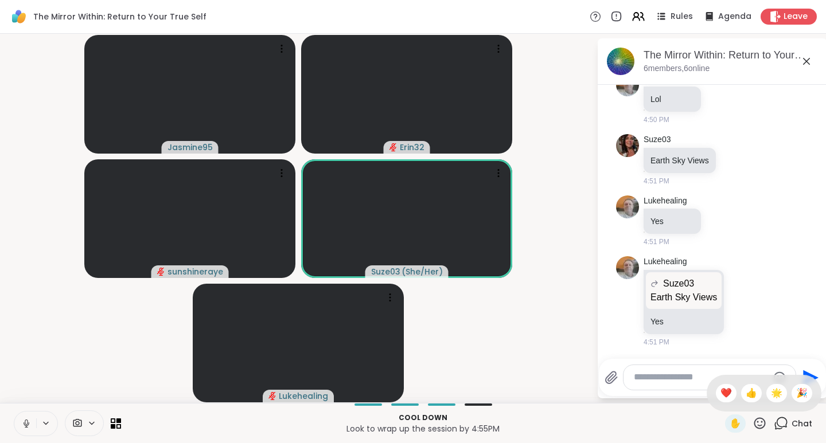
click at [720, 396] on span "❤️" at bounding box center [725, 393] width 11 height 14
click at [753, 429] on icon at bounding box center [759, 423] width 14 height 14
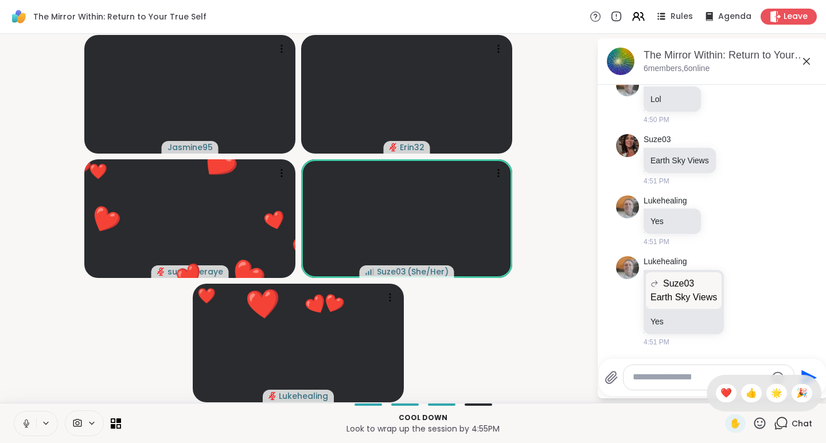
click at [745, 393] on span "👍" at bounding box center [750, 393] width 11 height 14
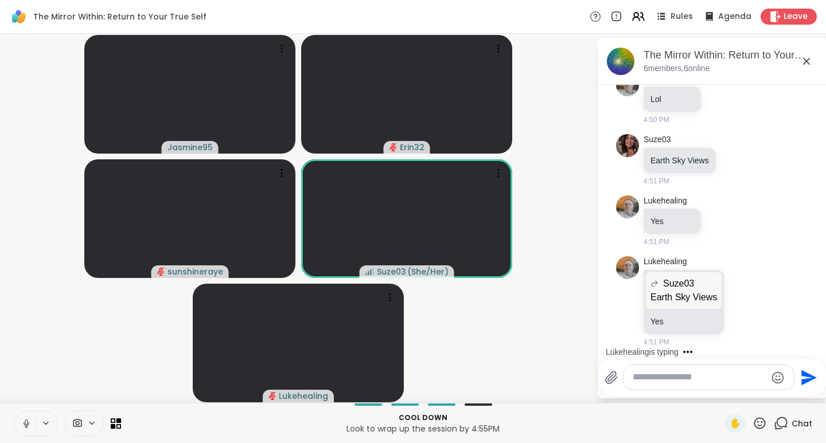
click at [752, 425] on icon at bounding box center [759, 423] width 14 height 14
drag, startPoint x: 728, startPoint y: 394, endPoint x: 713, endPoint y: 396, distance: 14.4
click at [720, 396] on span "❤️" at bounding box center [725, 393] width 11 height 14
click at [752, 424] on icon at bounding box center [759, 423] width 14 height 14
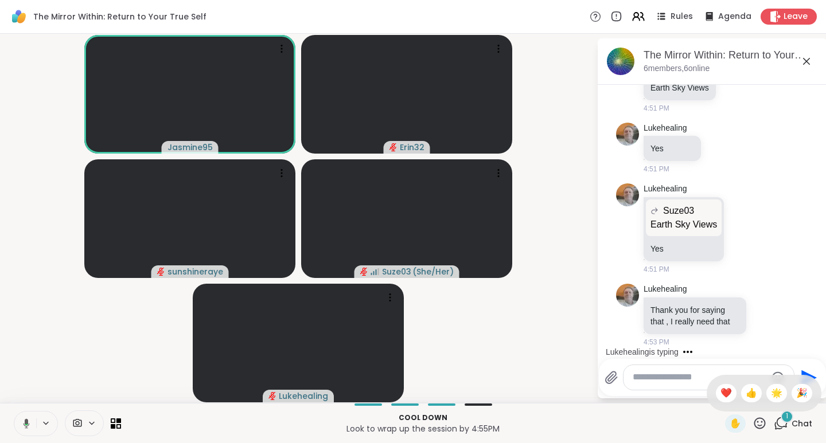
scroll to position [1732, 0]
click at [720, 394] on span "❤️" at bounding box center [725, 393] width 11 height 14
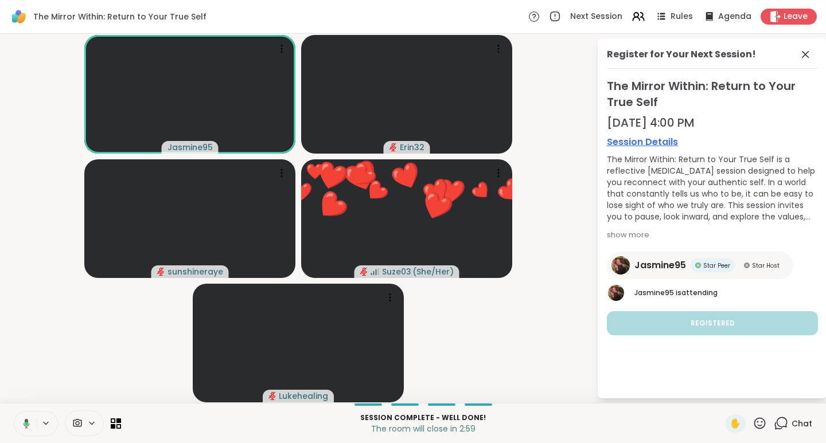
click at [782, 423] on div "Chat" at bounding box center [793, 424] width 38 height 18
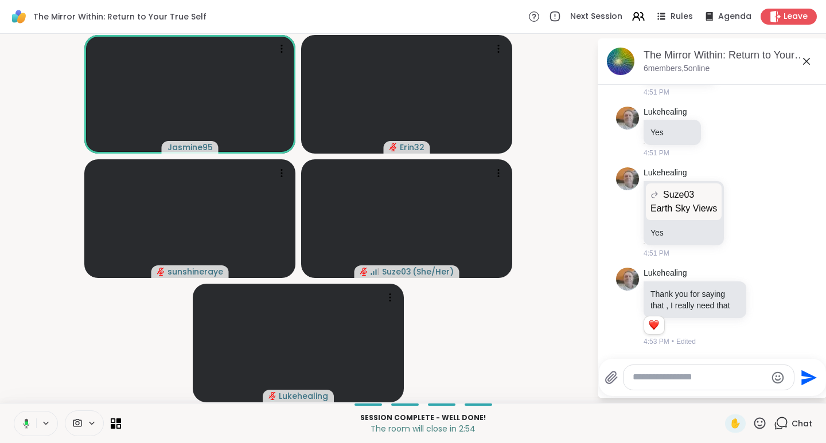
click at [658, 381] on textarea "Type your message" at bounding box center [699, 378] width 134 height 12
paste textarea "**********"
type textarea "**********"
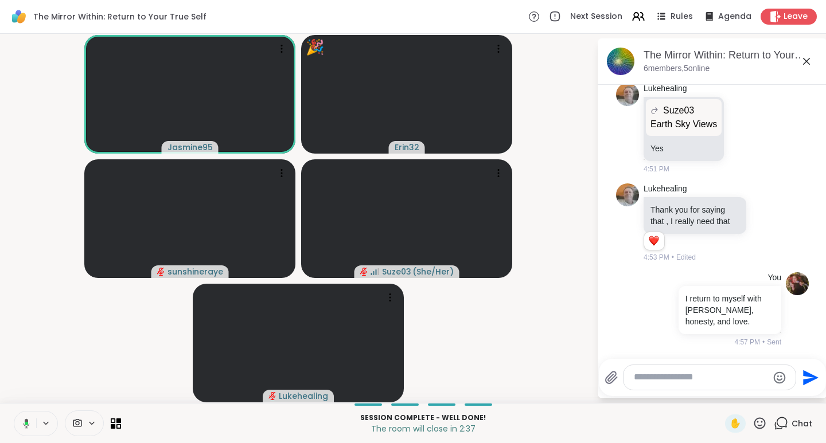
scroll to position [1849, 0]
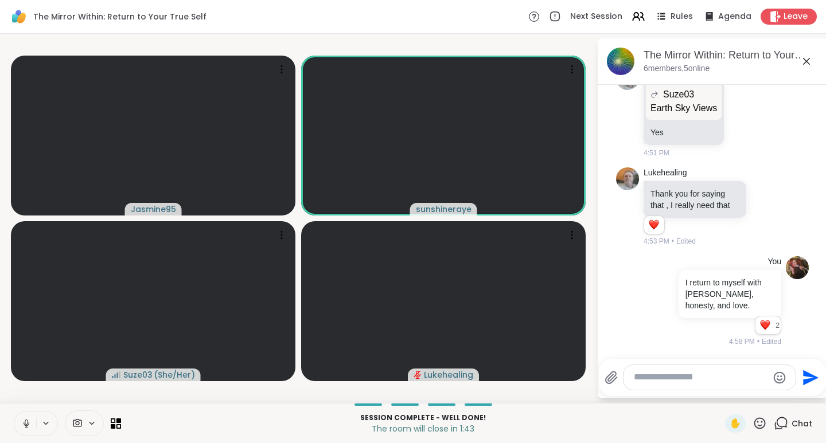
click at [769, 12] on icon at bounding box center [774, 16] width 11 height 11
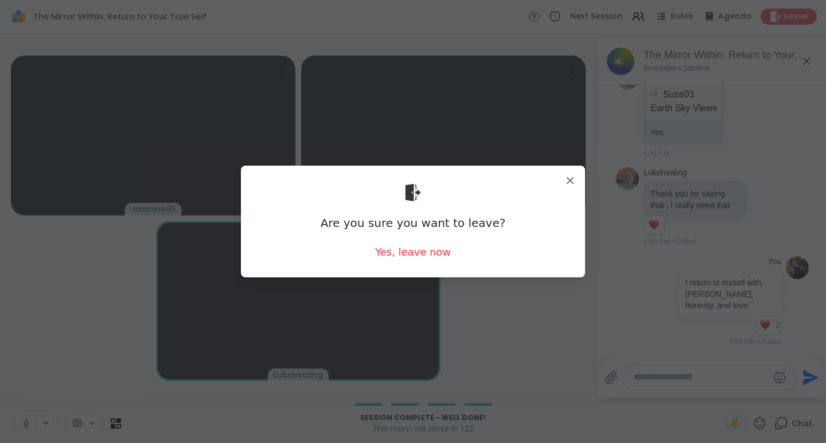
click at [406, 250] on div "Yes, leave now" at bounding box center [413, 252] width 76 height 14
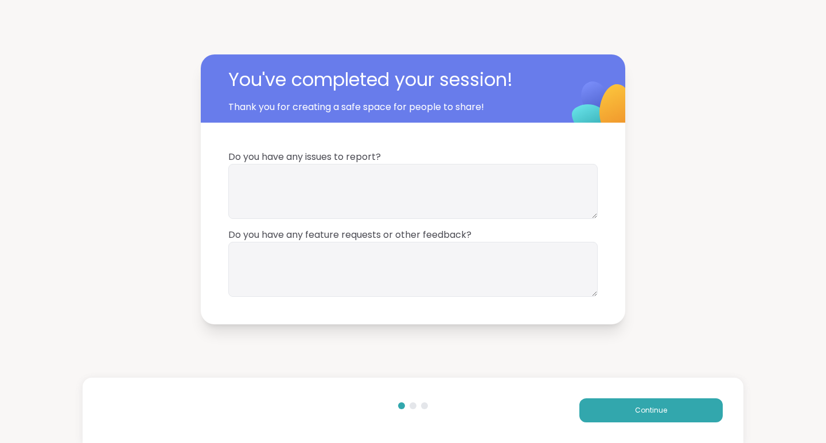
click at [642, 404] on button "Continue" at bounding box center [650, 411] width 143 height 24
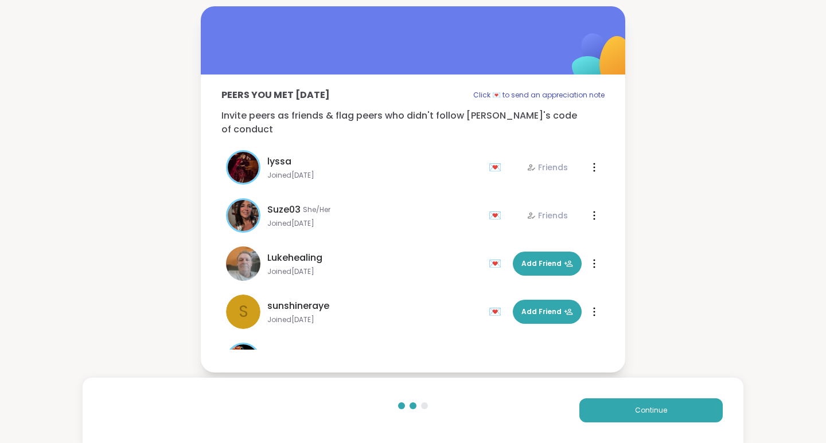
click at [522, 259] on span "Add Friend" at bounding box center [547, 264] width 52 height 10
click at [546, 310] on span "Add Friend" at bounding box center [547, 312] width 52 height 10
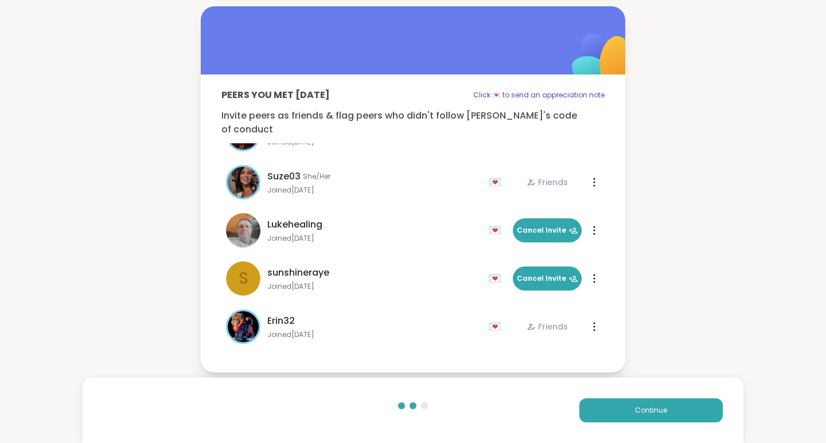
scroll to position [34, 0]
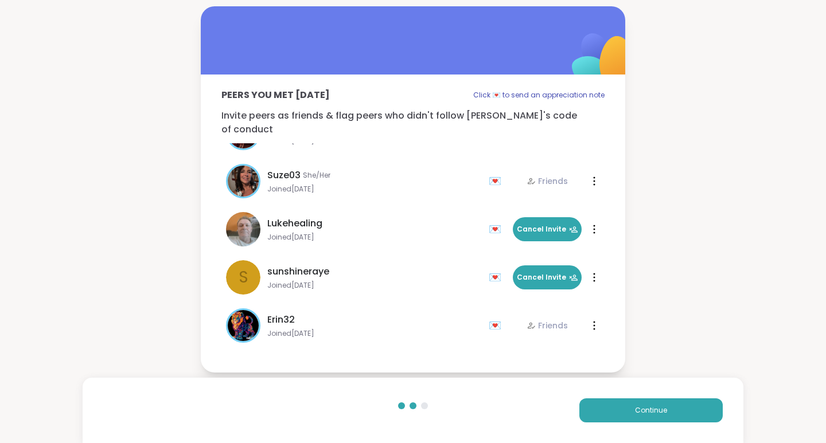
click at [670, 403] on button "Continue" at bounding box center [650, 411] width 143 height 24
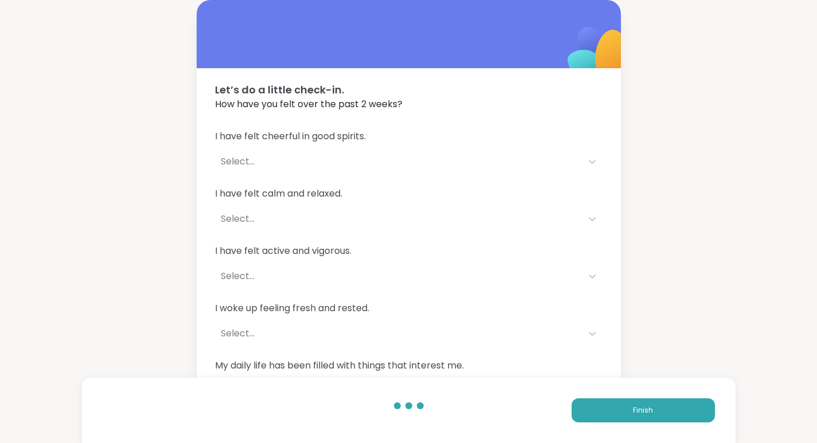
click at [639, 413] on span "Finish" at bounding box center [643, 410] width 20 height 10
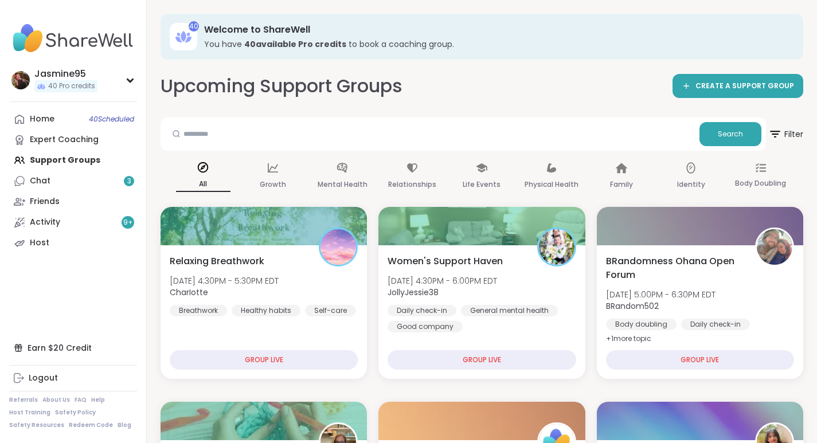
click at [57, 181] on link "Chat 3" at bounding box center [73, 181] width 128 height 21
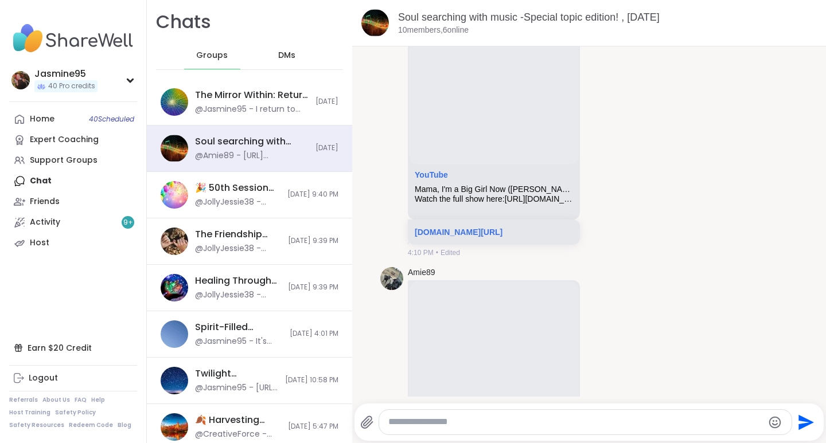
scroll to position [1828, 0]
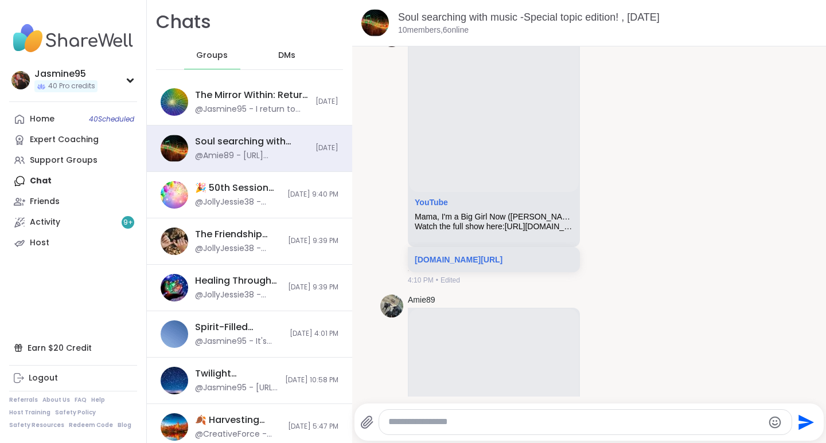
click at [403, 421] on textarea "Type your message" at bounding box center [575, 422] width 374 height 12
paste textarea "**********"
type textarea "**********"
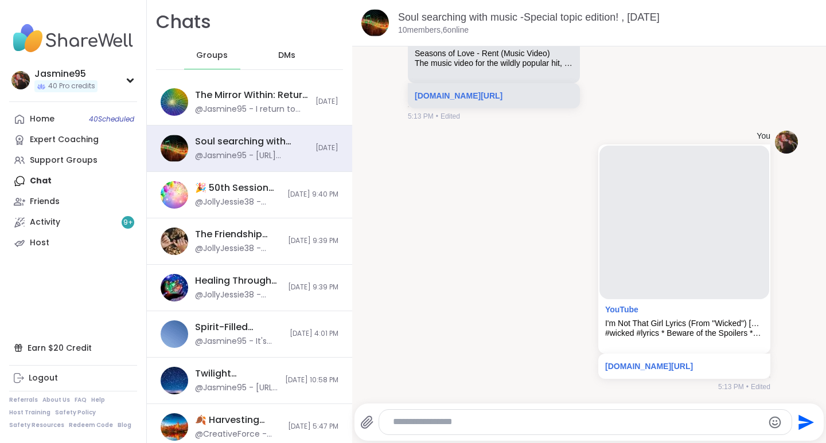
scroll to position [2308, 0]
